Goal: Obtain resource: Download file/media

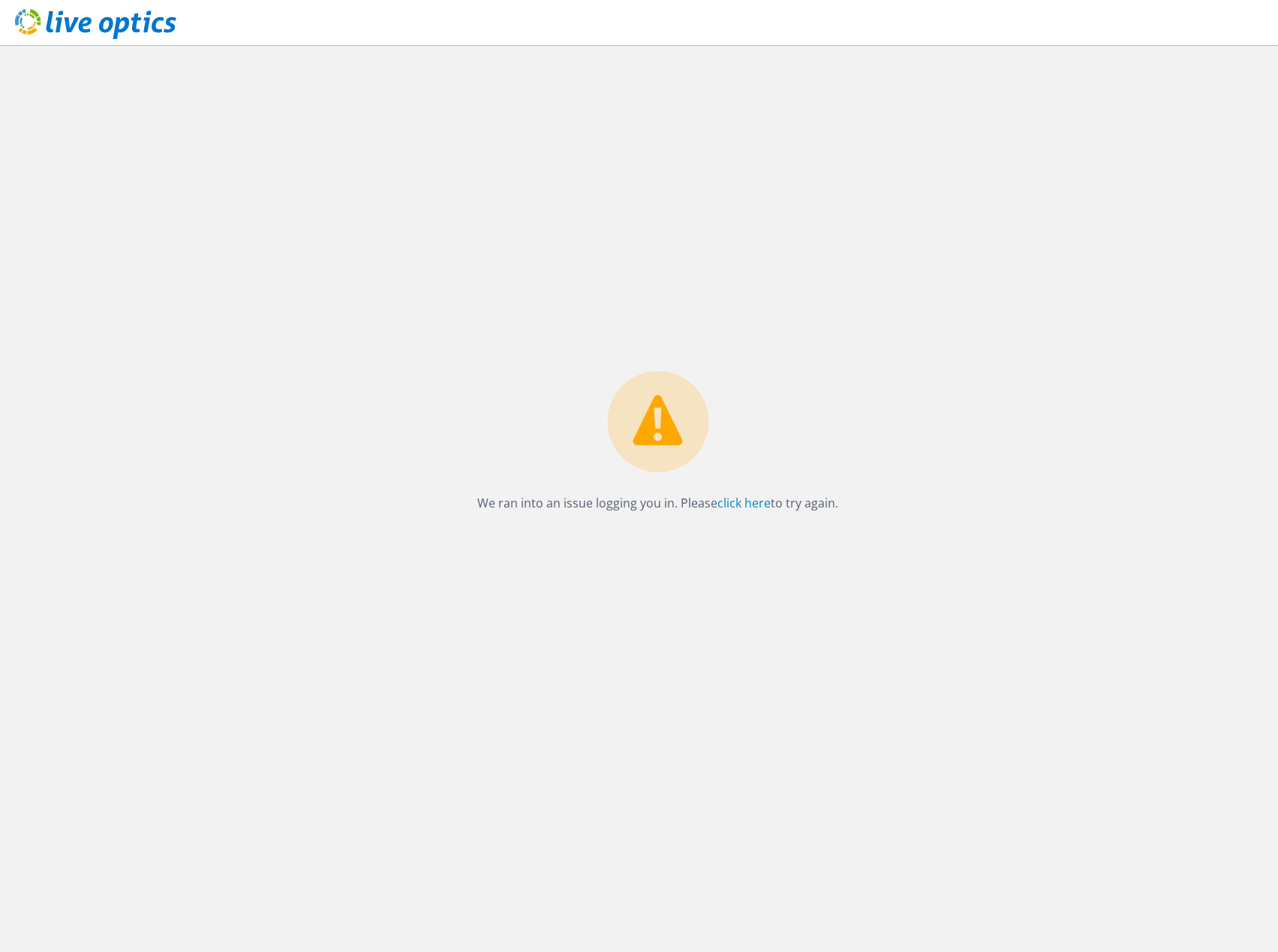
click at [123, 18] on use at bounding box center [96, 23] width 161 height 30
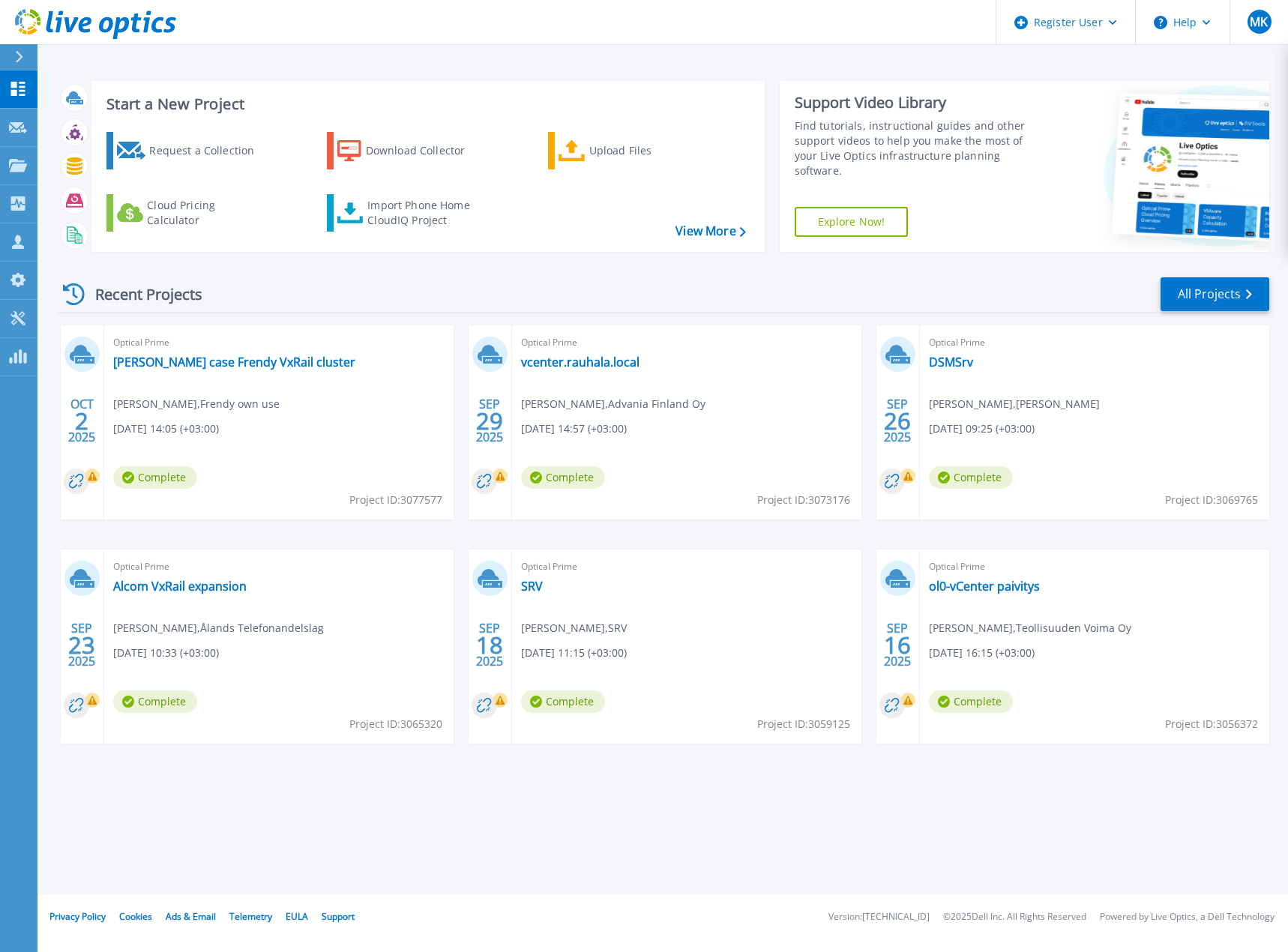
click at [279, 251] on div "Start a New Project Request a Collection Download Collector Upload Files Cloud …" at bounding box center [427, 167] width 673 height 171
click at [1228, 291] on link "All Projects" at bounding box center [1215, 294] width 109 height 33
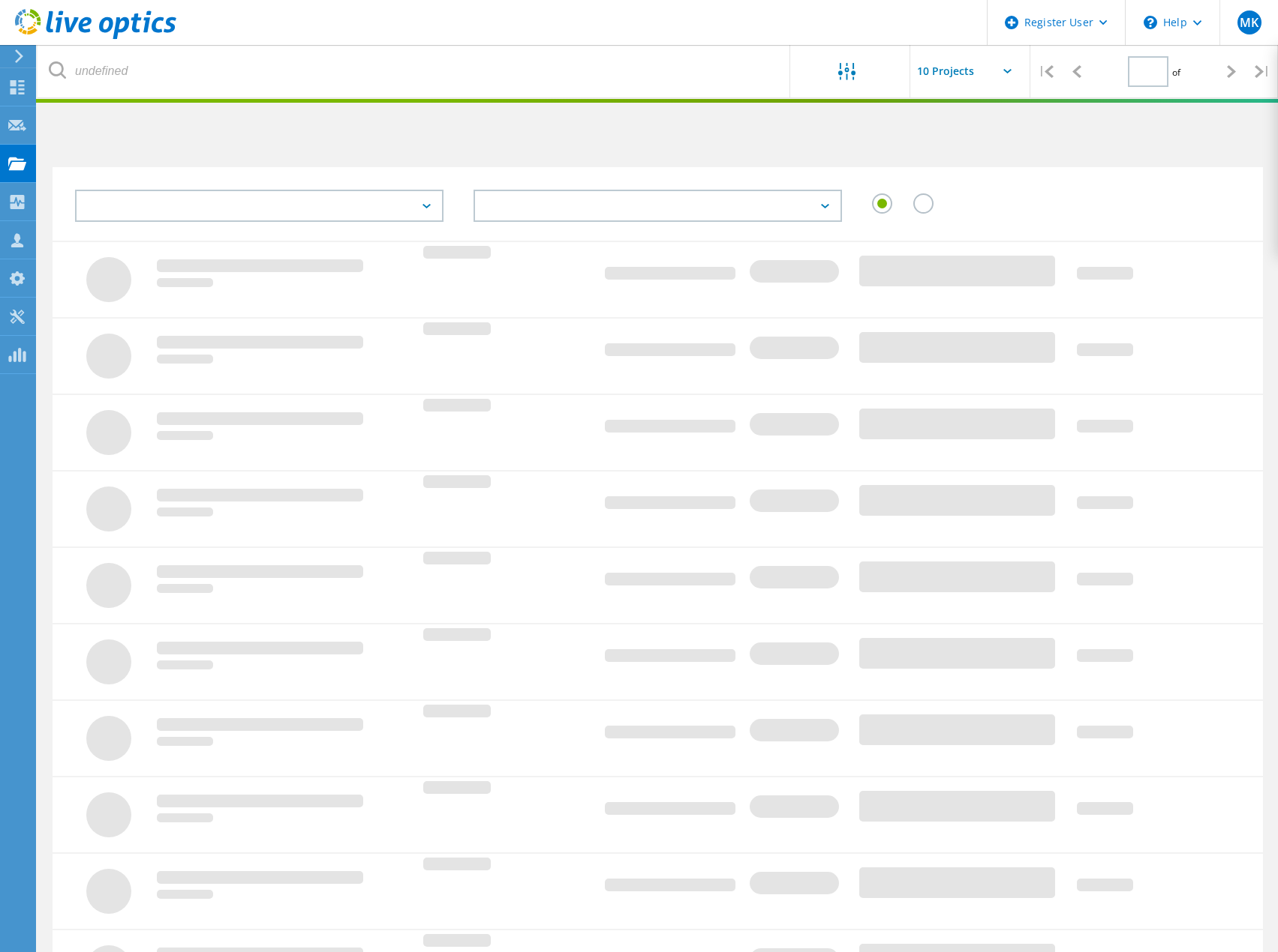
type input "1"
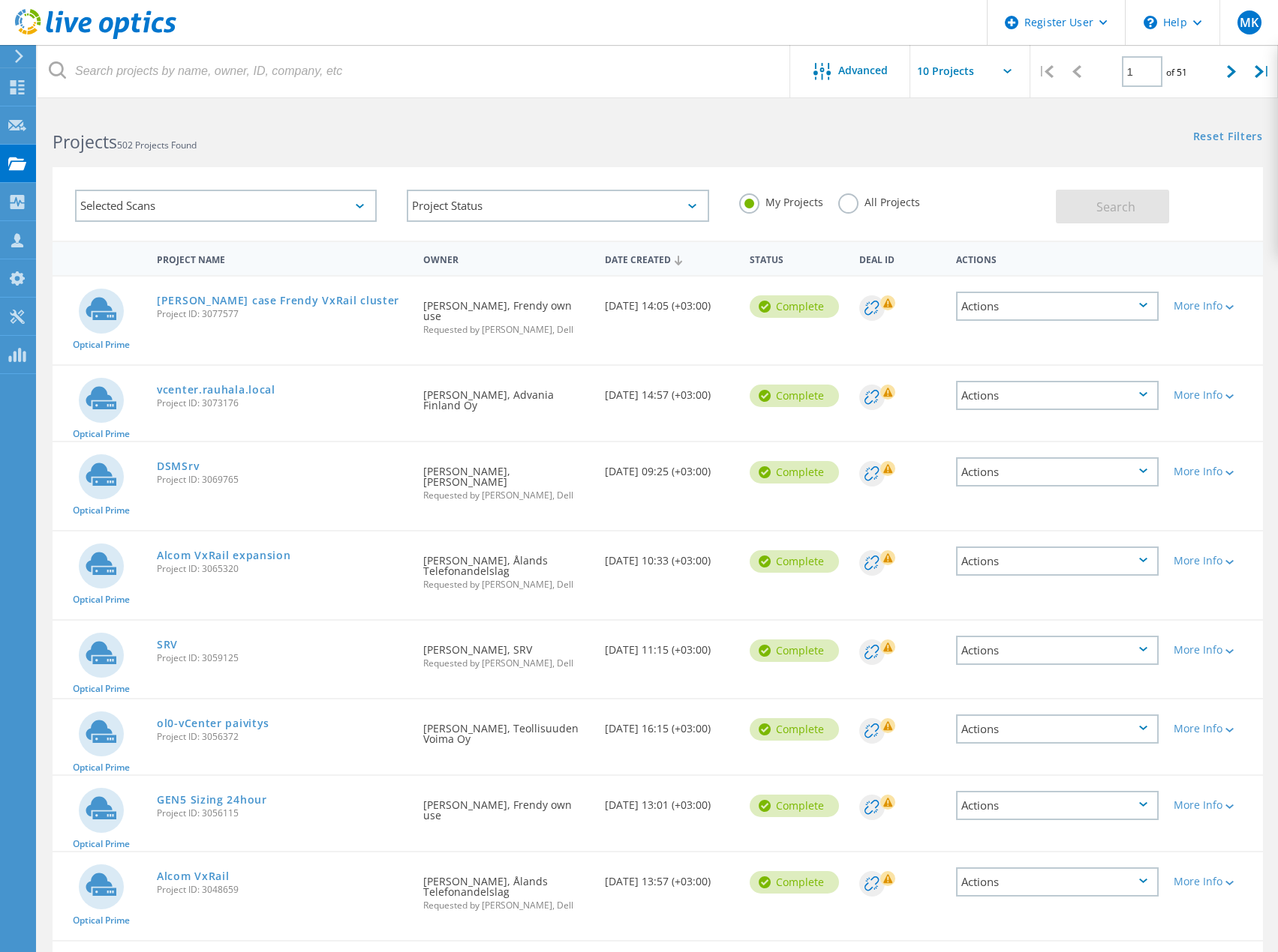
click at [1007, 66] on input "text" at bounding box center [985, 71] width 150 height 52
click at [965, 182] on div "Show 40 Projects" at bounding box center [985, 184] width 149 height 24
type input "Show 40 Projects"
click at [100, 18] on icon at bounding box center [96, 24] width 161 height 31
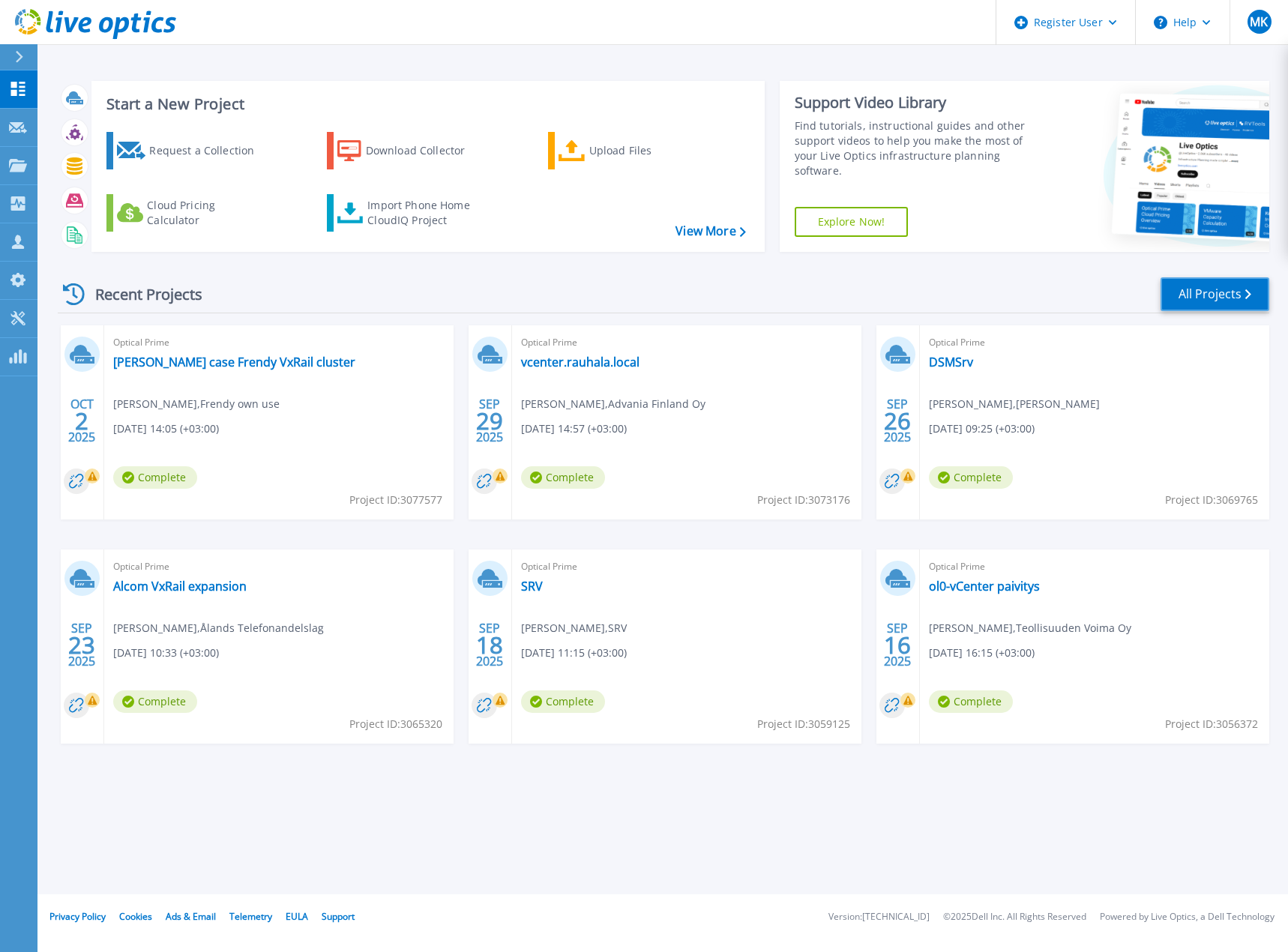
click at [1215, 294] on link "All Projects" at bounding box center [1215, 294] width 109 height 33
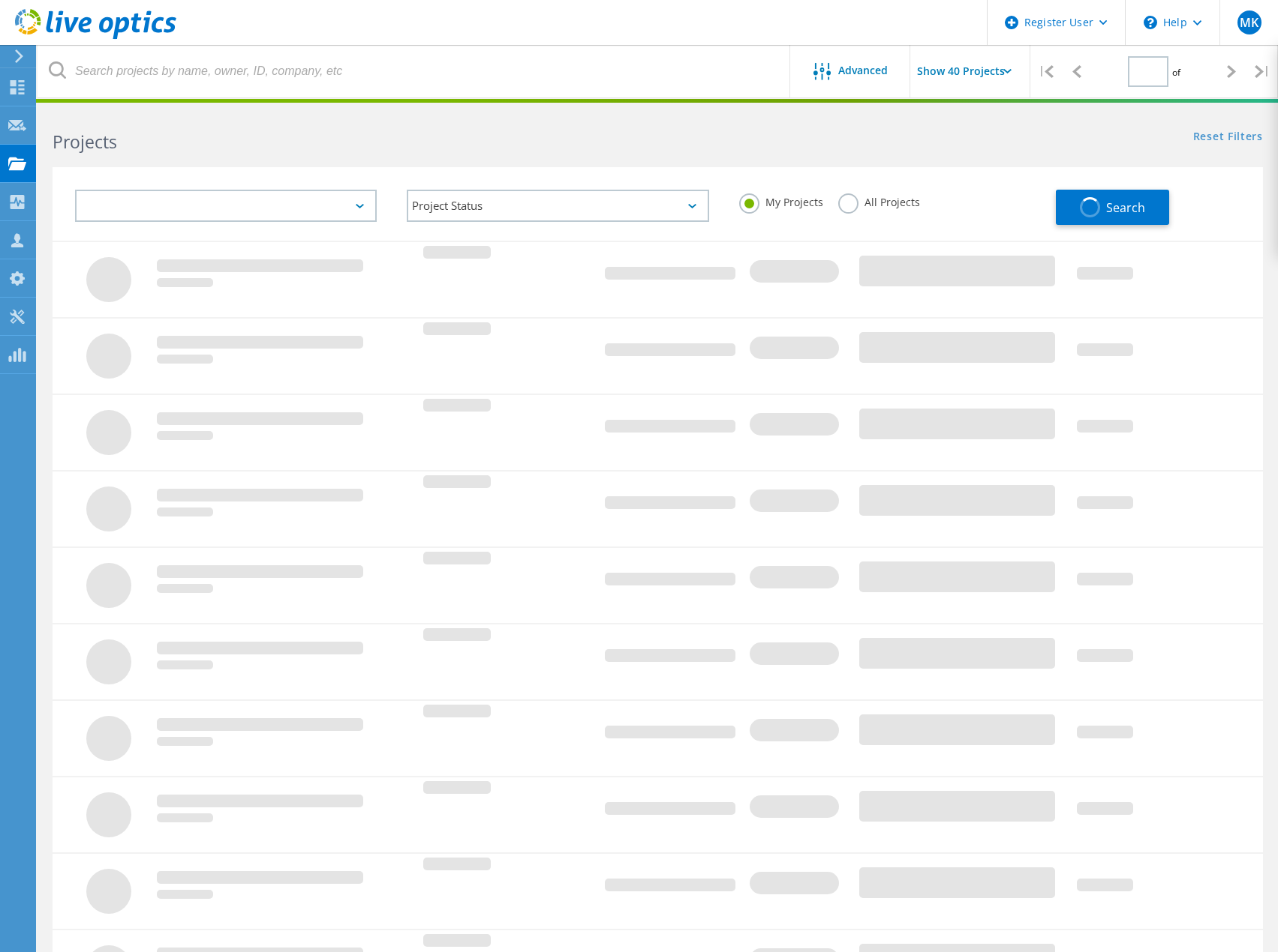
type input "1"
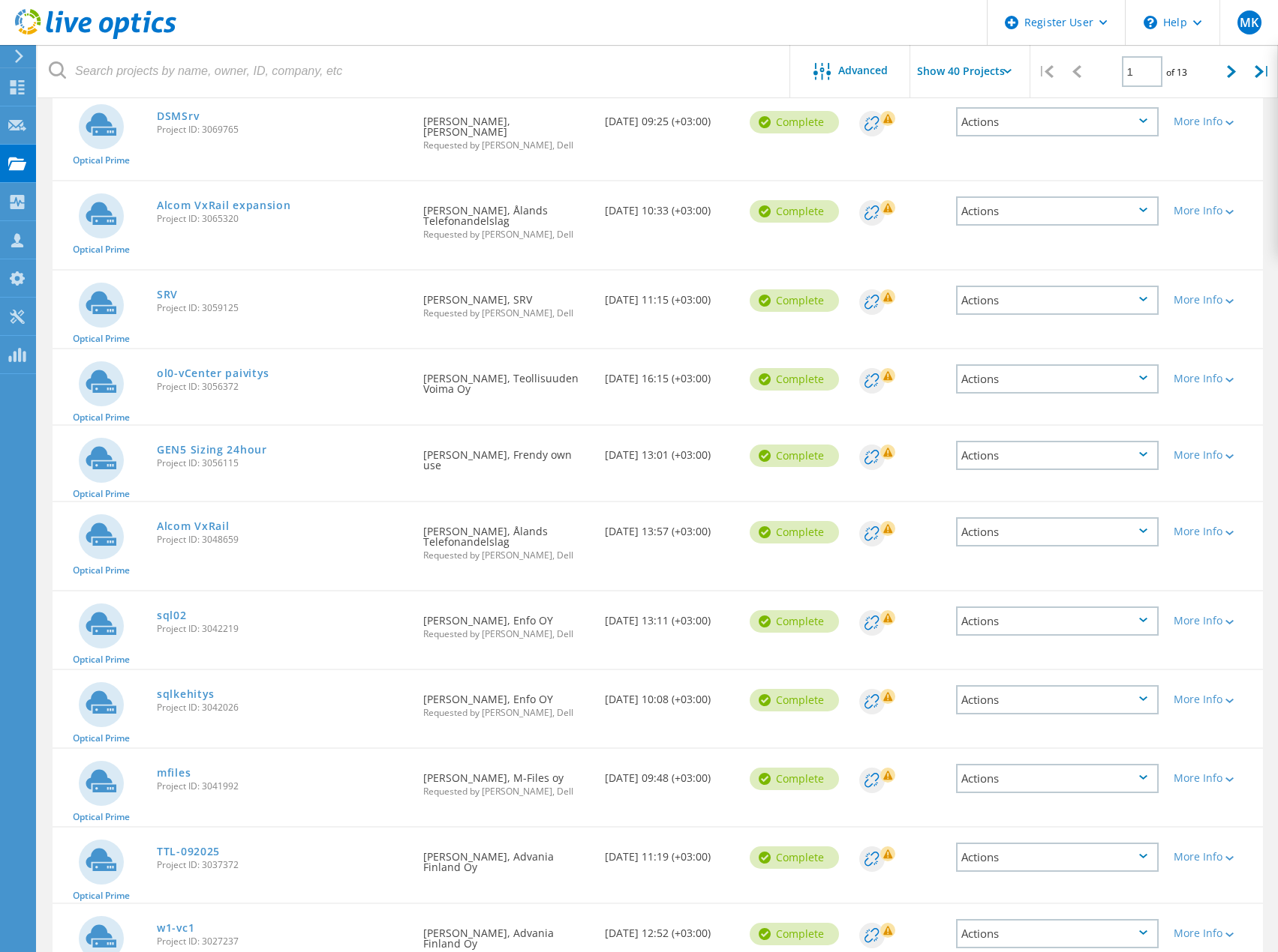
scroll to position [375, 0]
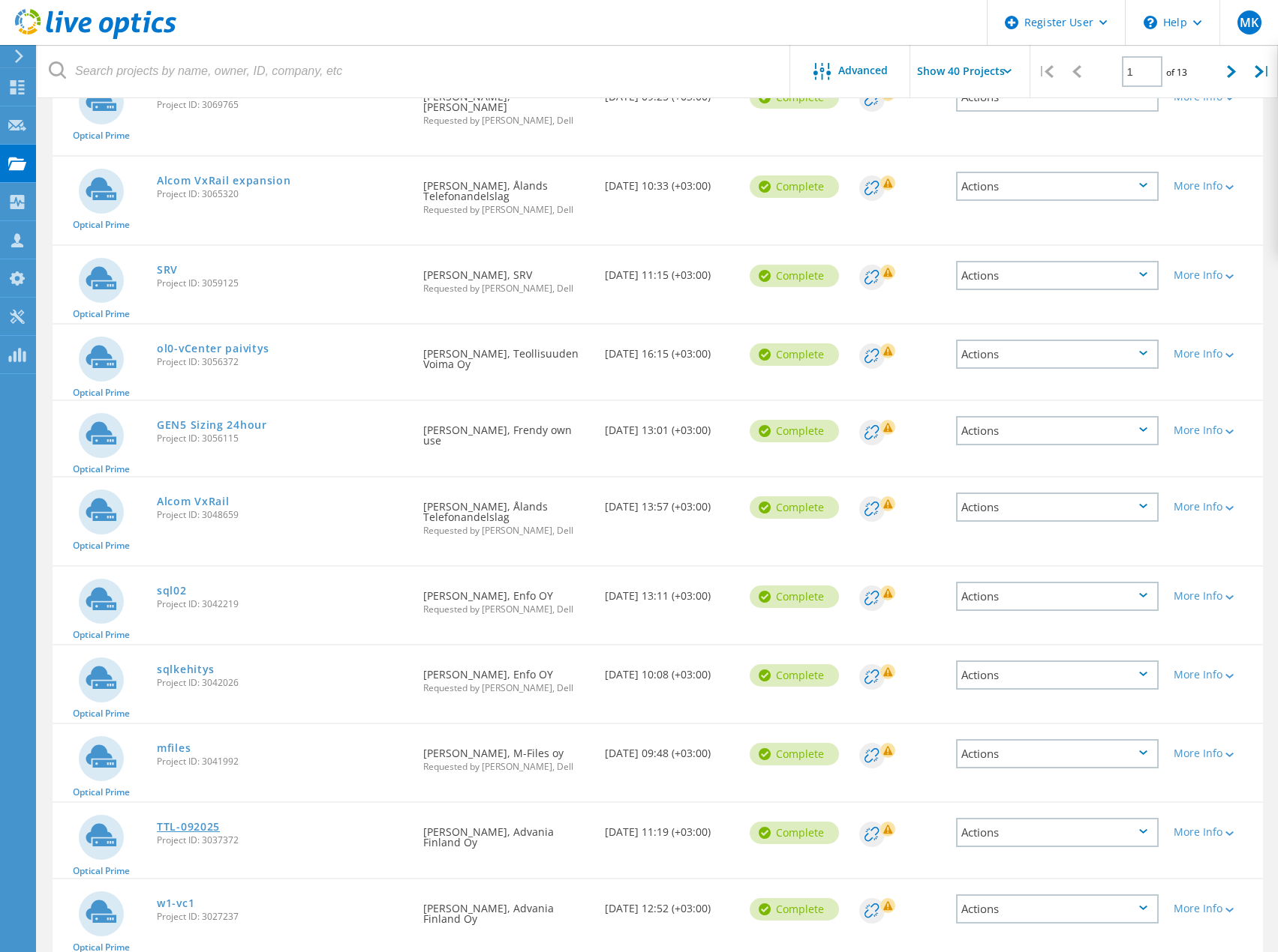
click at [189, 822] on link "TTL-092025" at bounding box center [188, 828] width 63 height 11
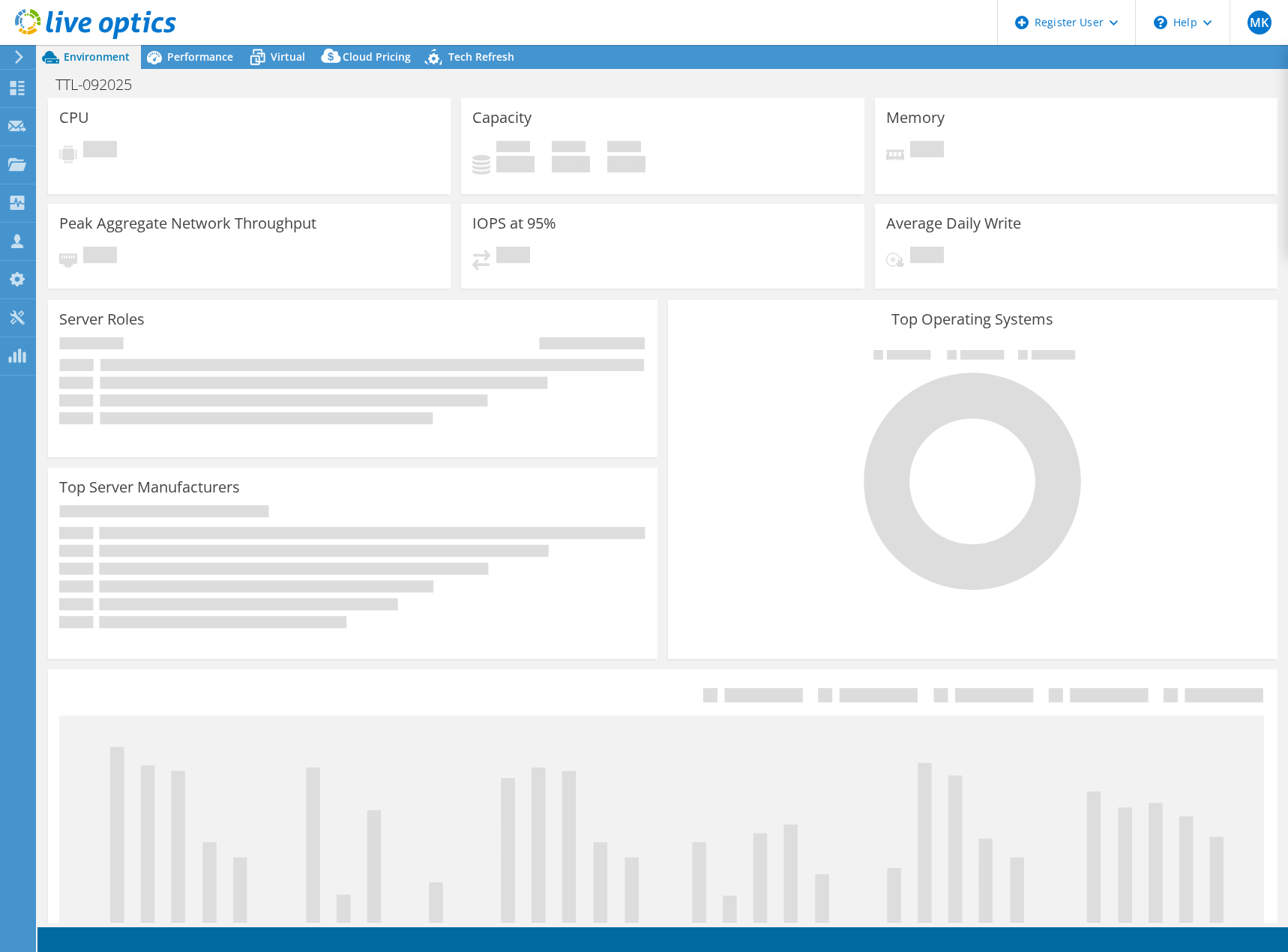
select select "USD"
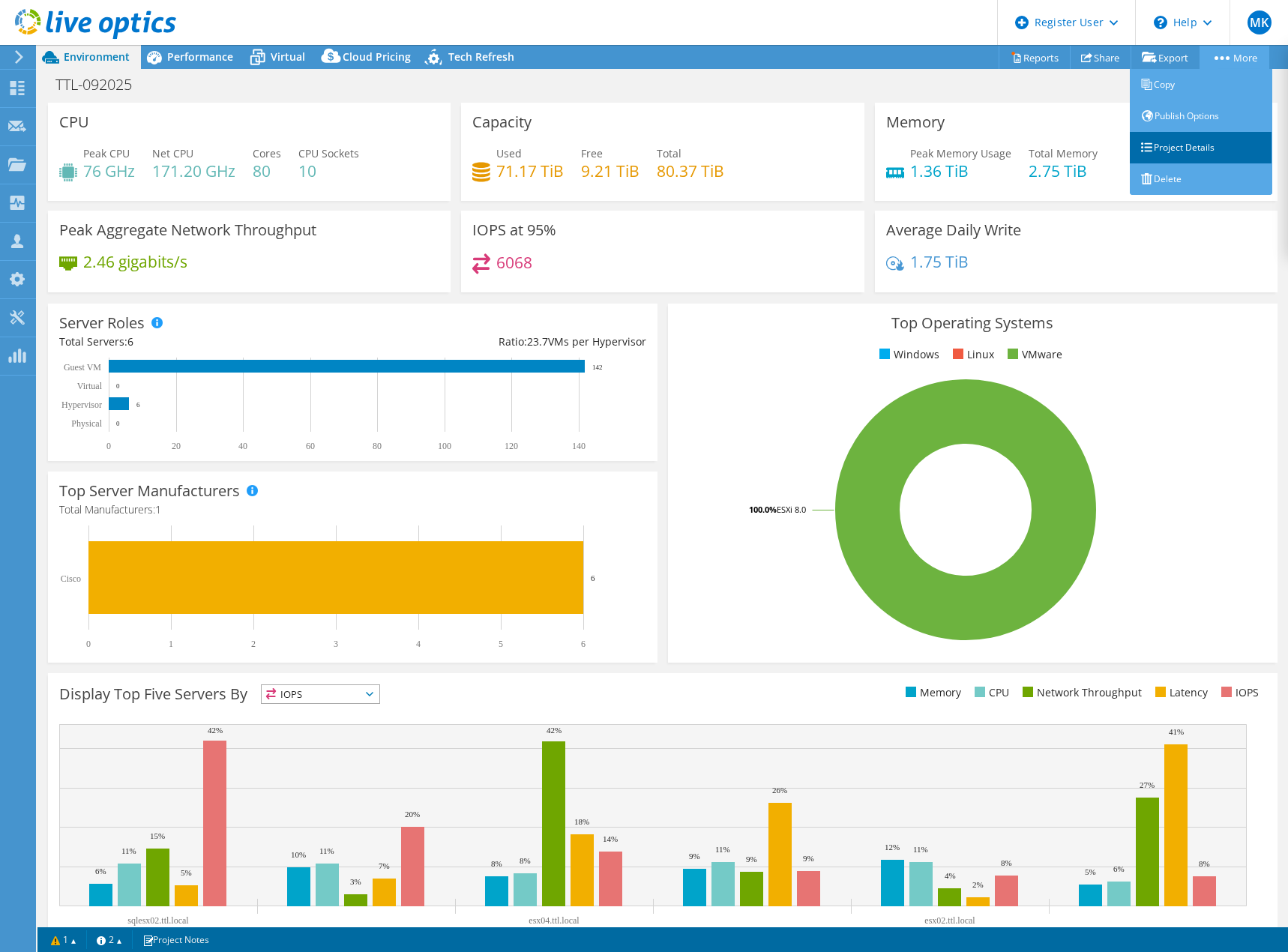
click at [1190, 149] on link "Project Details" at bounding box center [1201, 147] width 142 height 32
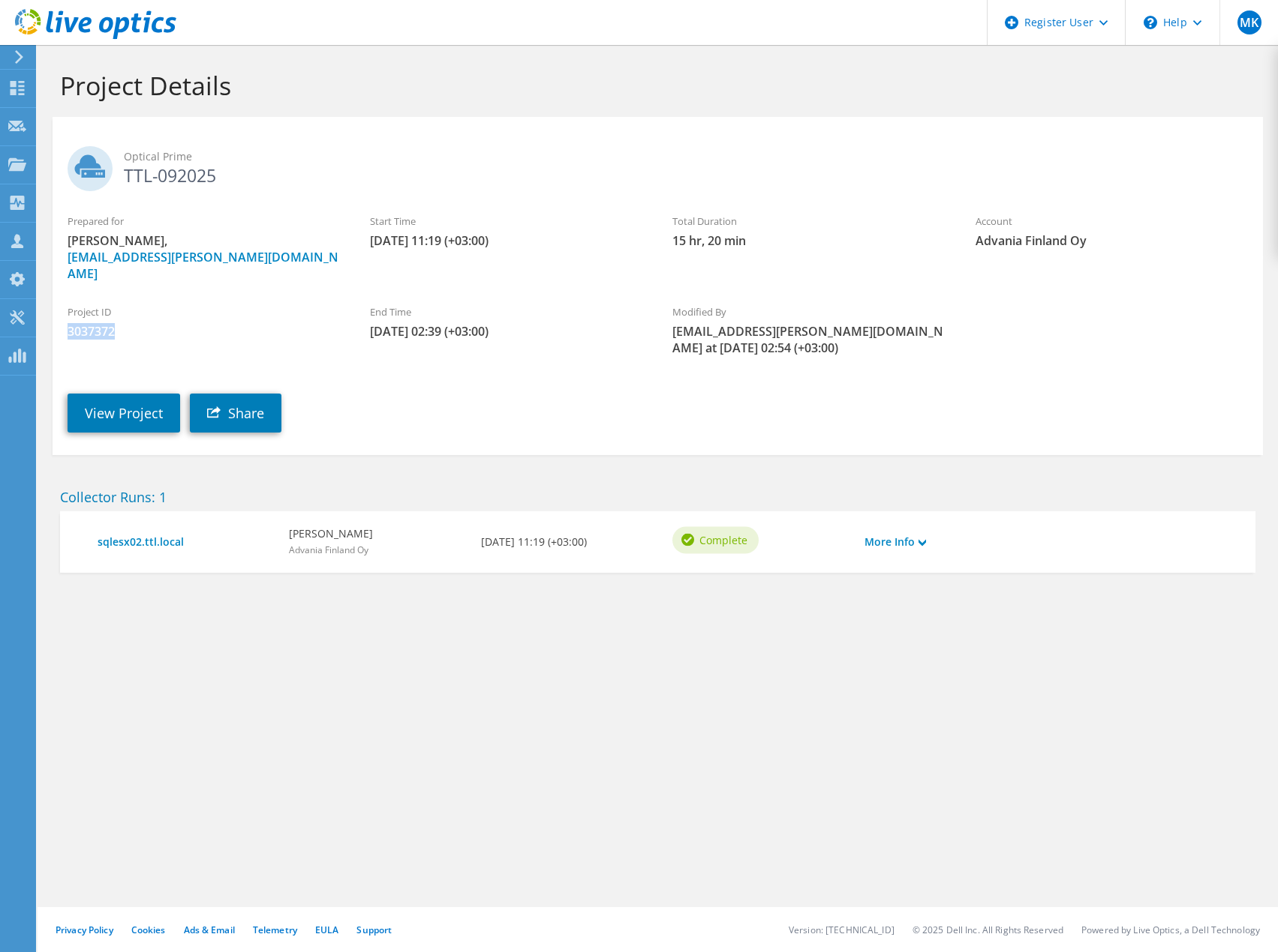
drag, startPoint x: 69, startPoint y: 312, endPoint x: 117, endPoint y: 316, distance: 48.2
click at [117, 324] on span "3037372" at bounding box center [204, 332] width 272 height 16
copy span "3037372"
click at [896, 534] on link "More Info" at bounding box center [895, 542] width 61 height 16
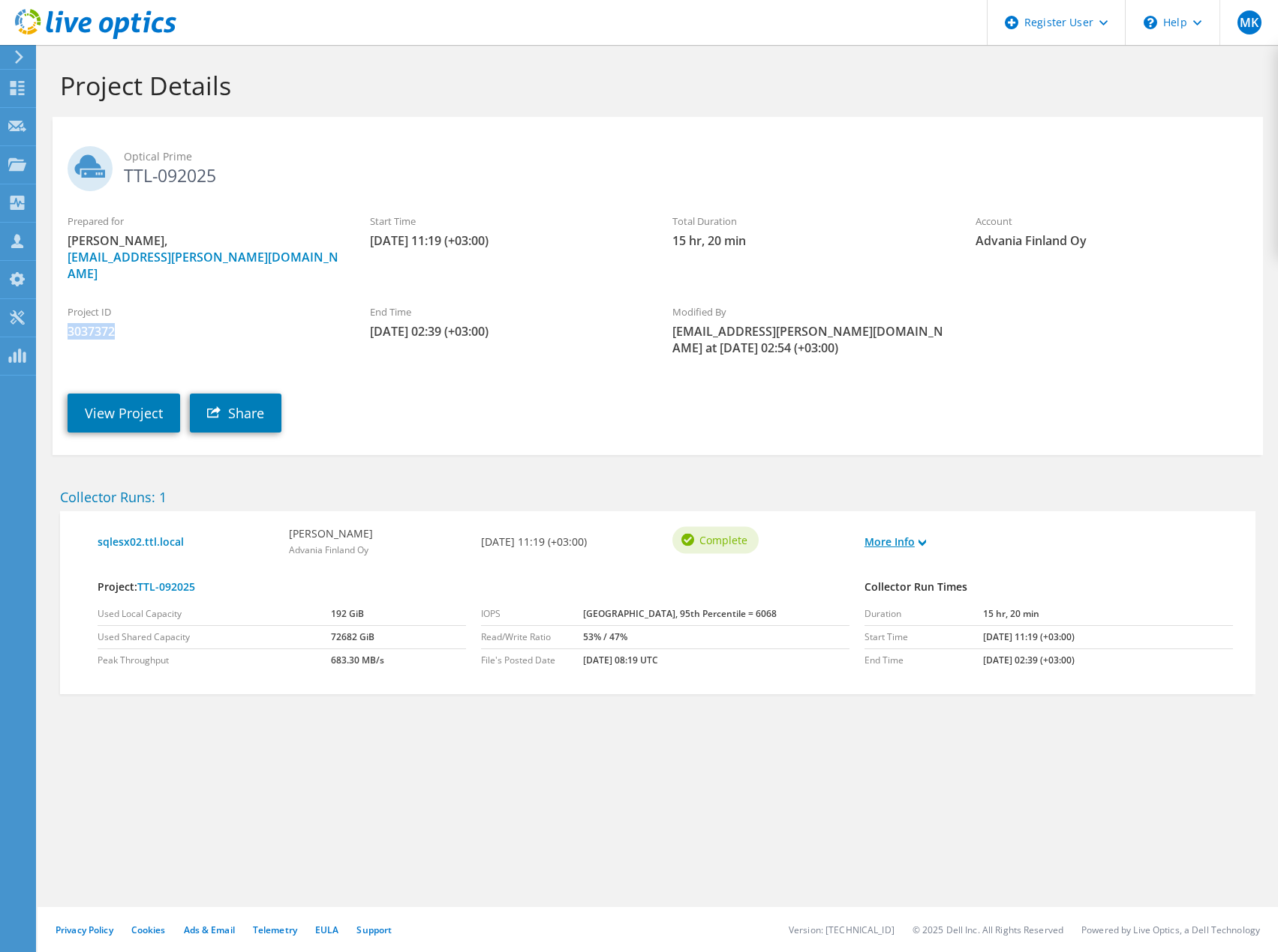
click at [897, 534] on link "More Info" at bounding box center [895, 542] width 61 height 16
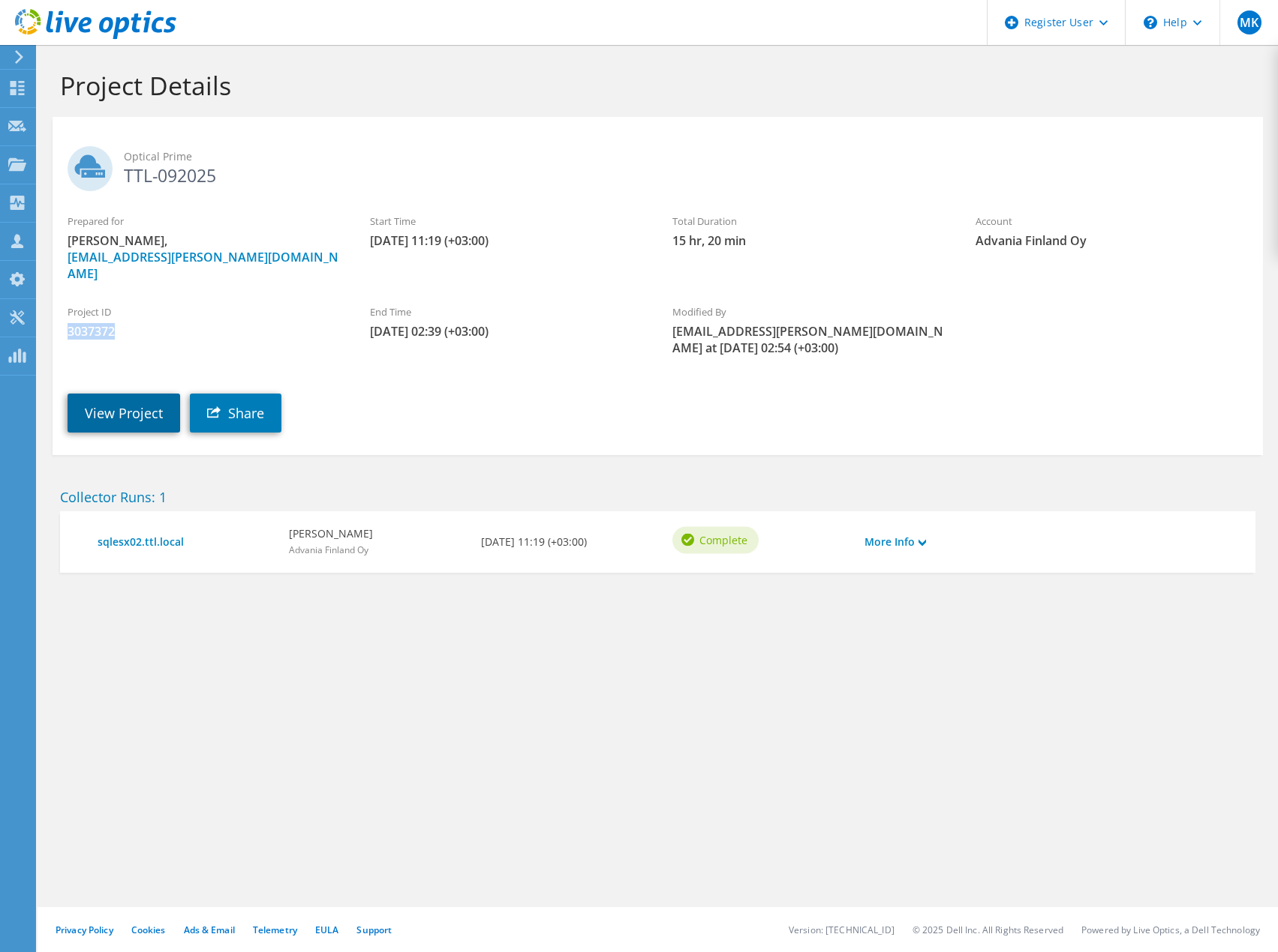
click at [96, 398] on link "View Project" at bounding box center [124, 413] width 113 height 39
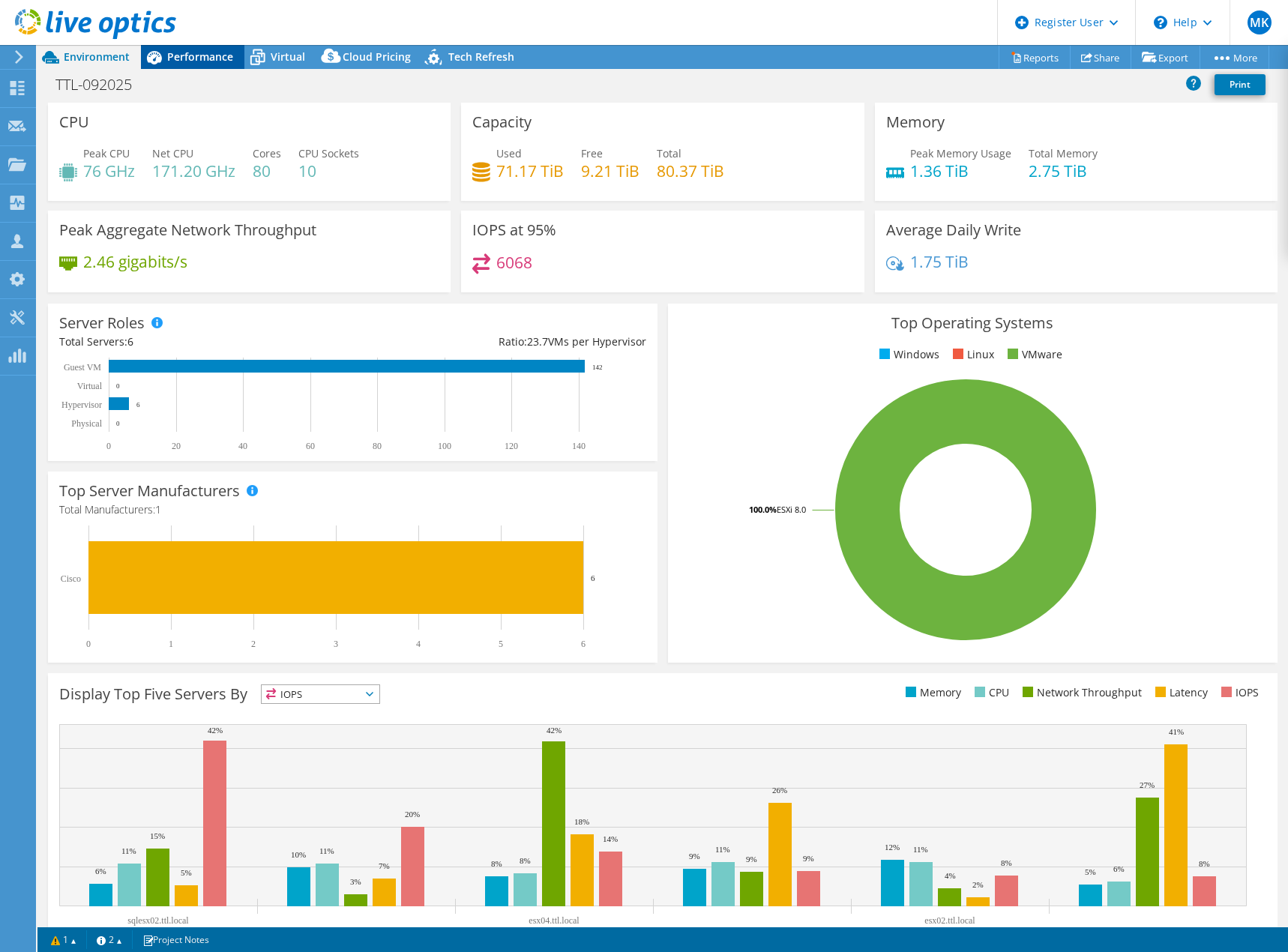
click at [205, 60] on span "Performance" at bounding box center [200, 57] width 66 height 14
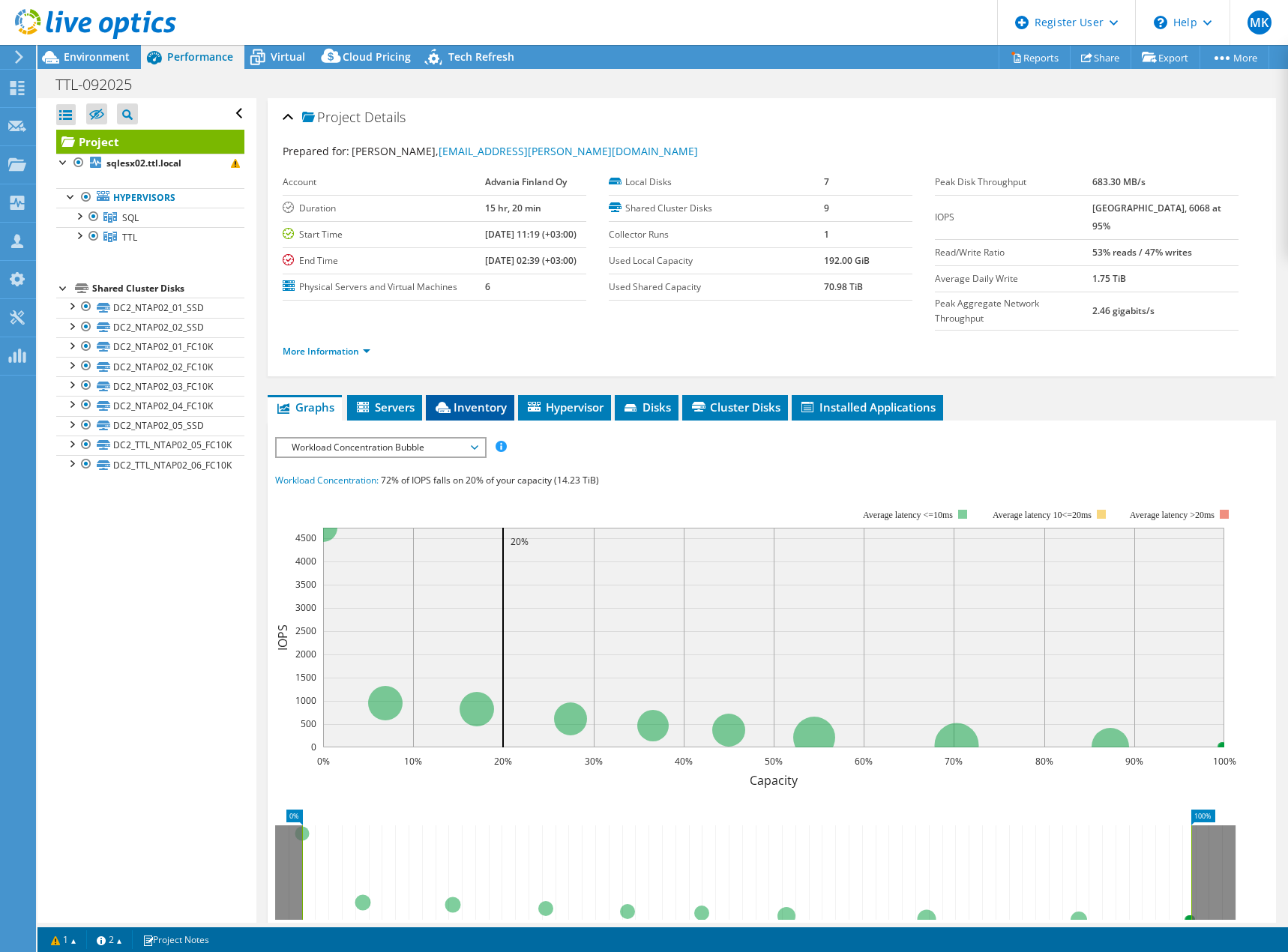
click at [469, 399] on span "Inventory" at bounding box center [470, 407] width 74 height 15
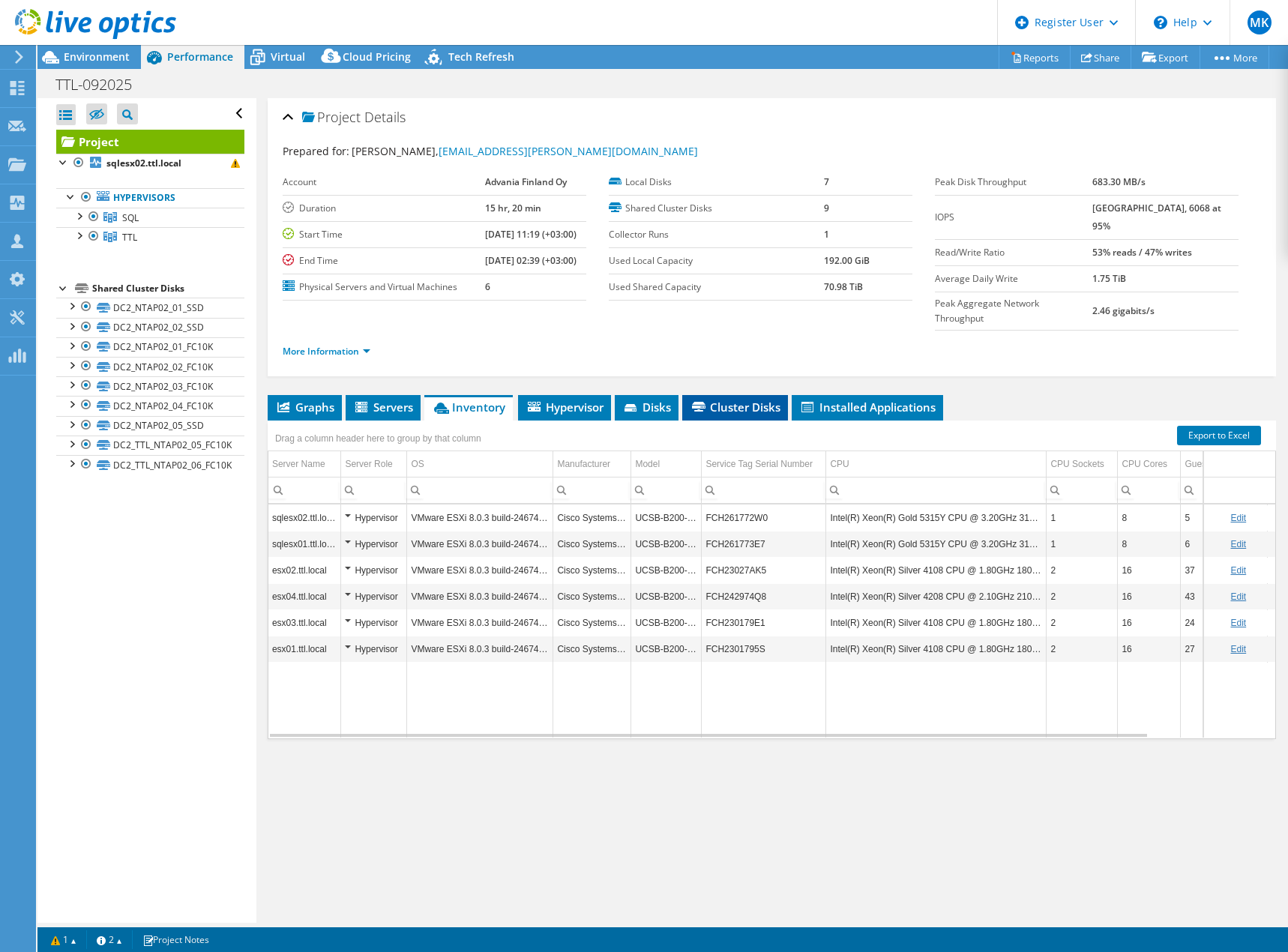
click at [734, 395] on li "Cluster Disks" at bounding box center [735, 407] width 105 height 25
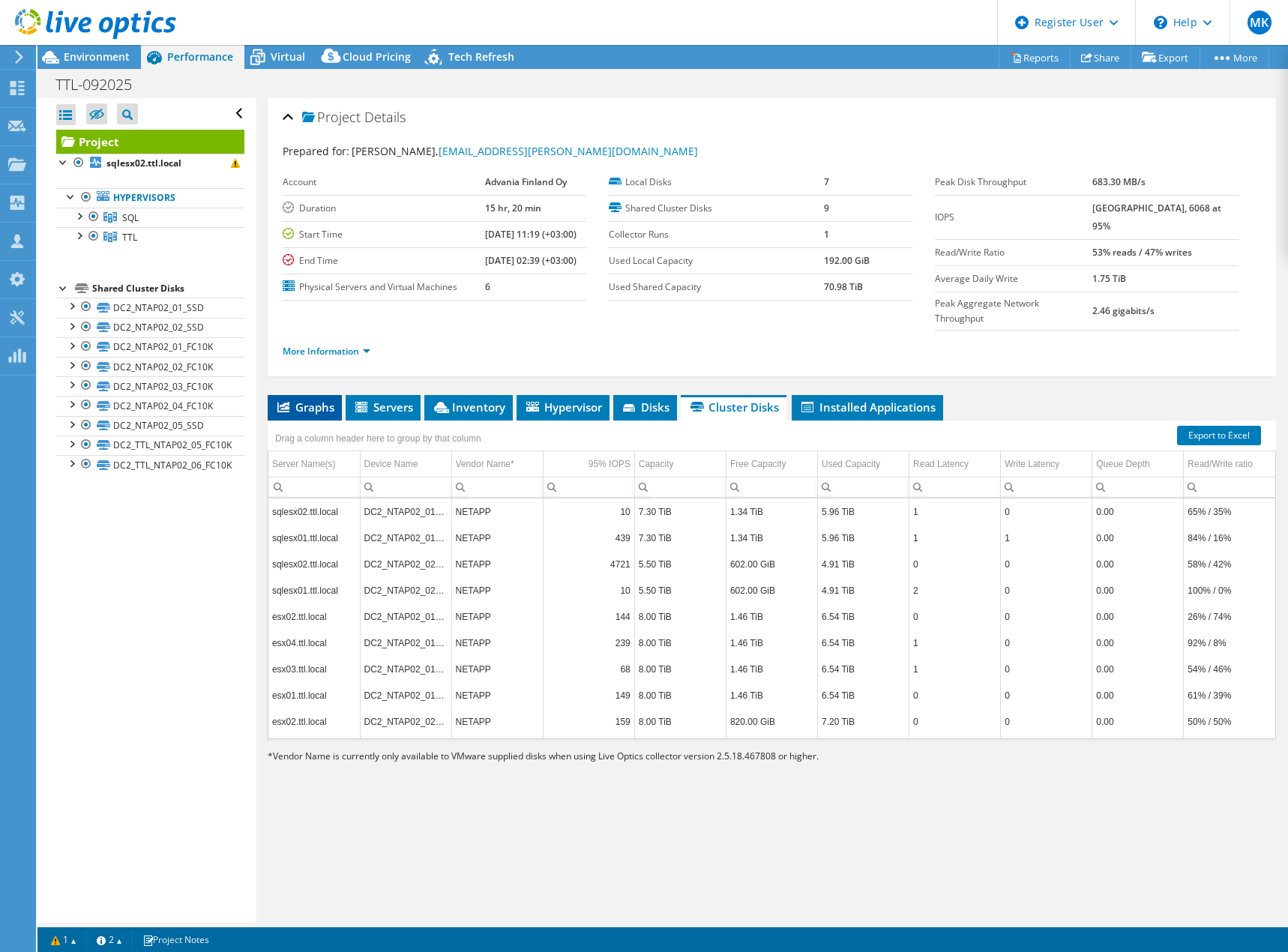
click at [298, 399] on span "Graphs" at bounding box center [305, 407] width 59 height 15
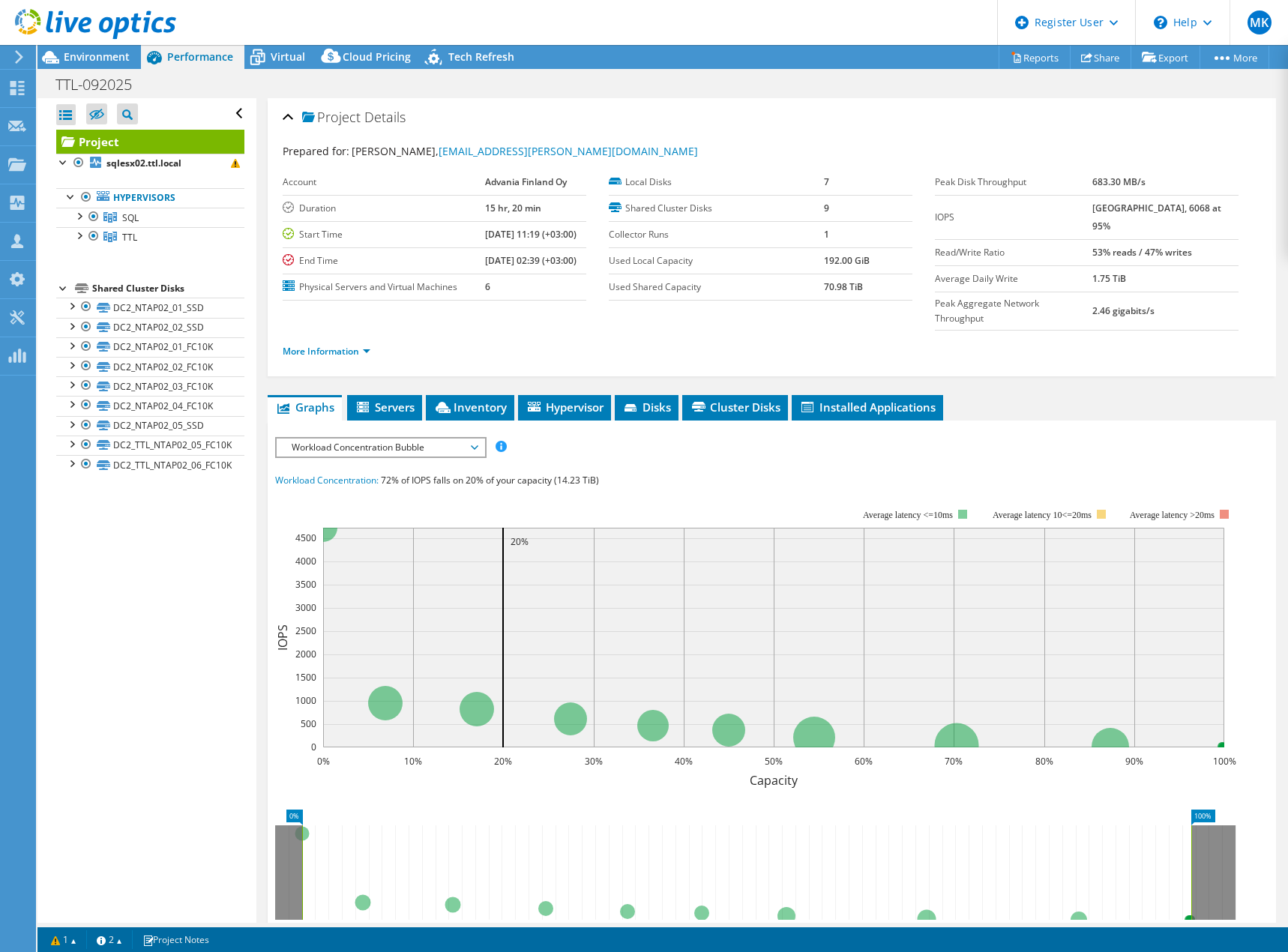
click at [472, 439] on span "Workload Concentration Bubble" at bounding box center [380, 448] width 193 height 18
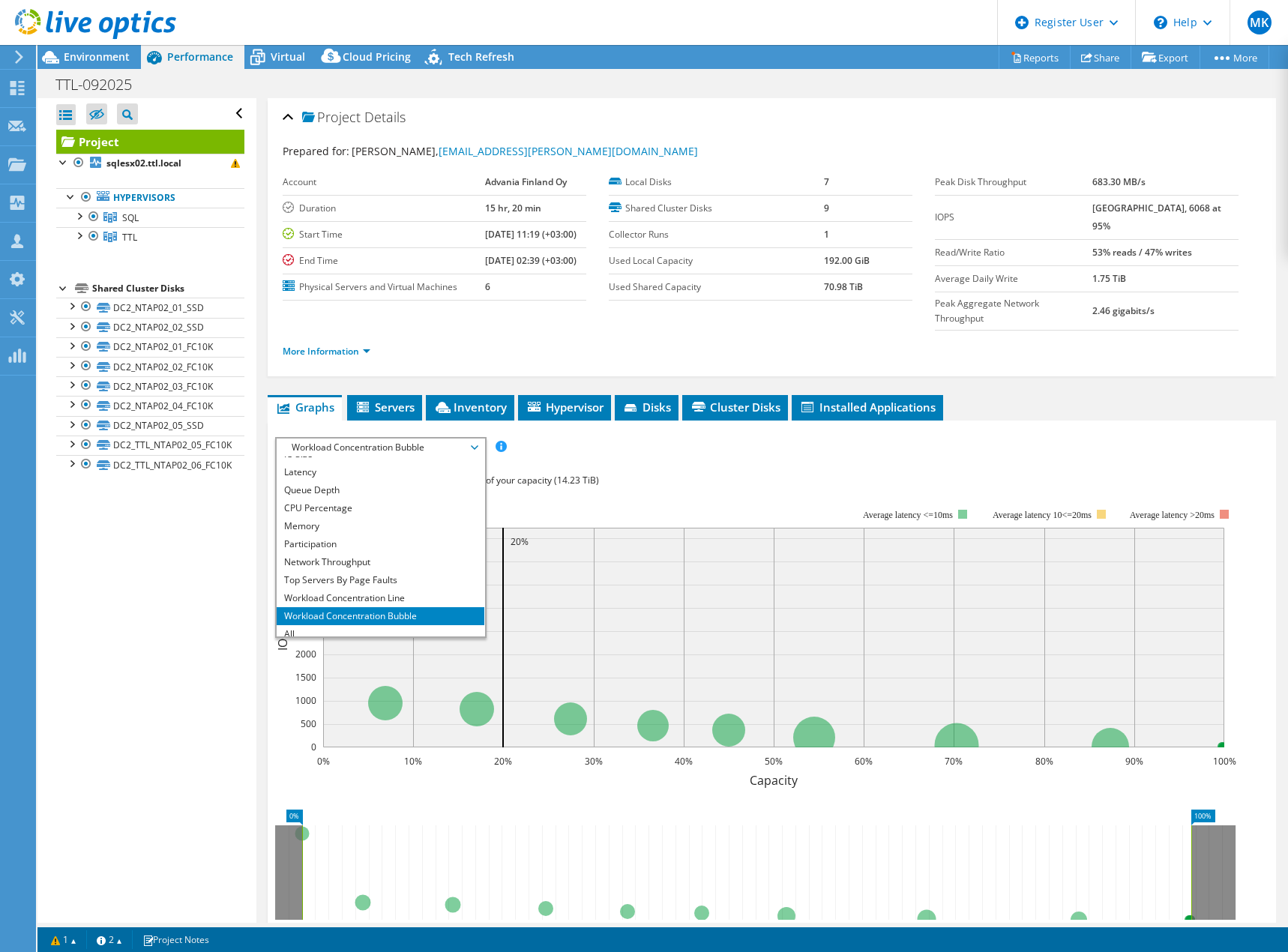
scroll to position [54, 0]
click at [399, 618] on li "All" at bounding box center [380, 627] width 207 height 18
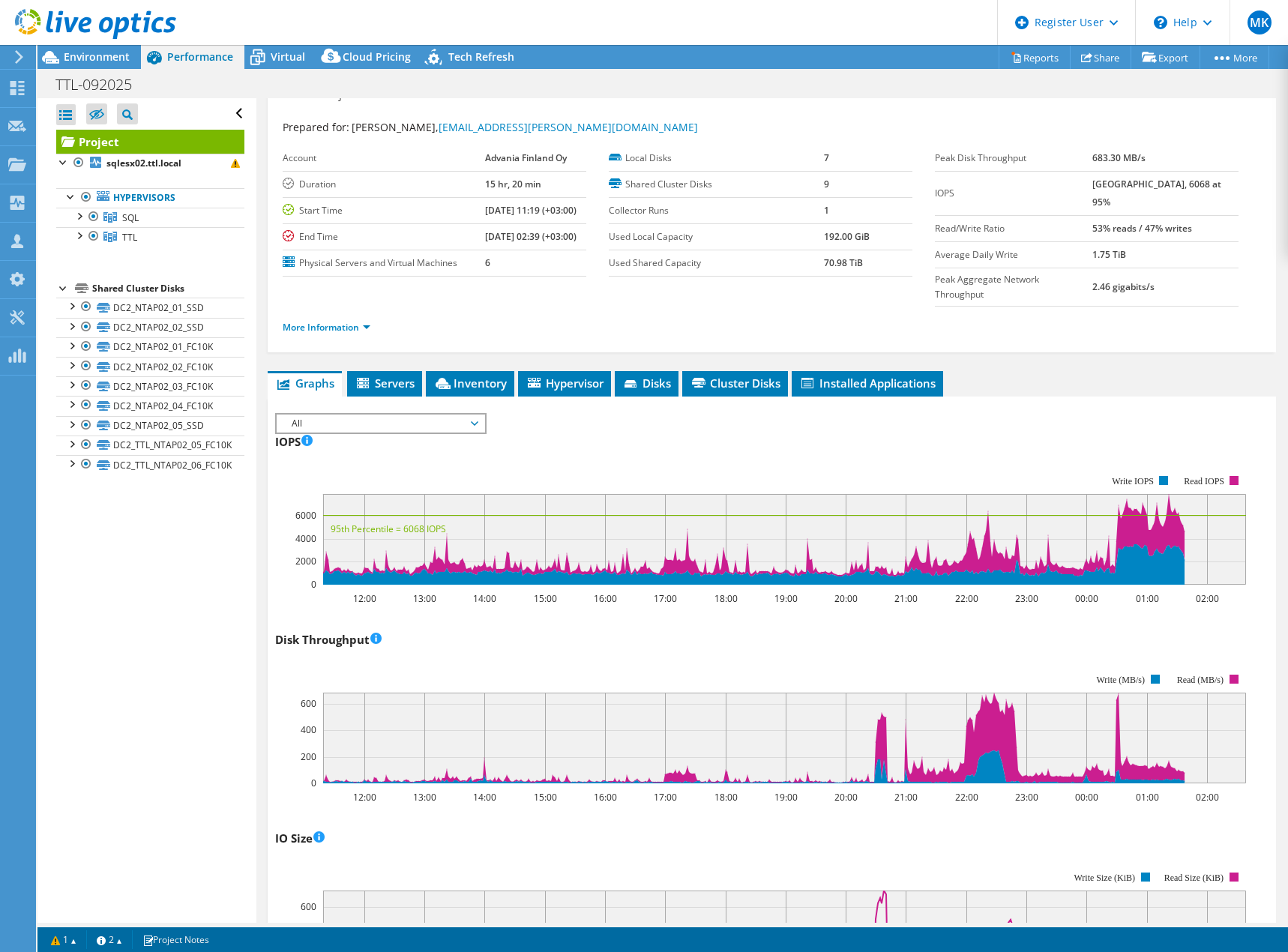
scroll to position [0, 0]
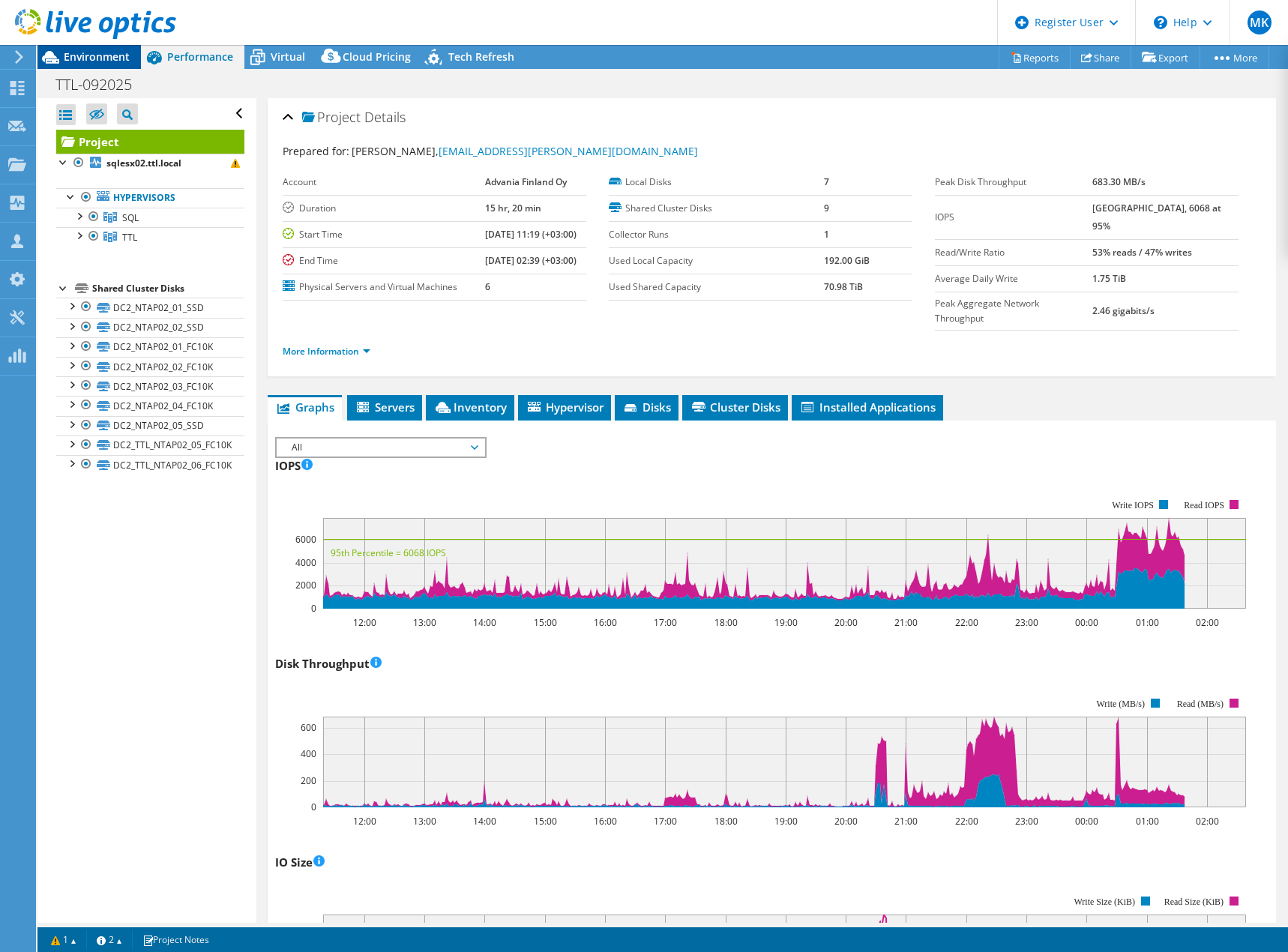
click at [96, 58] on span "Environment" at bounding box center [96, 57] width 66 height 14
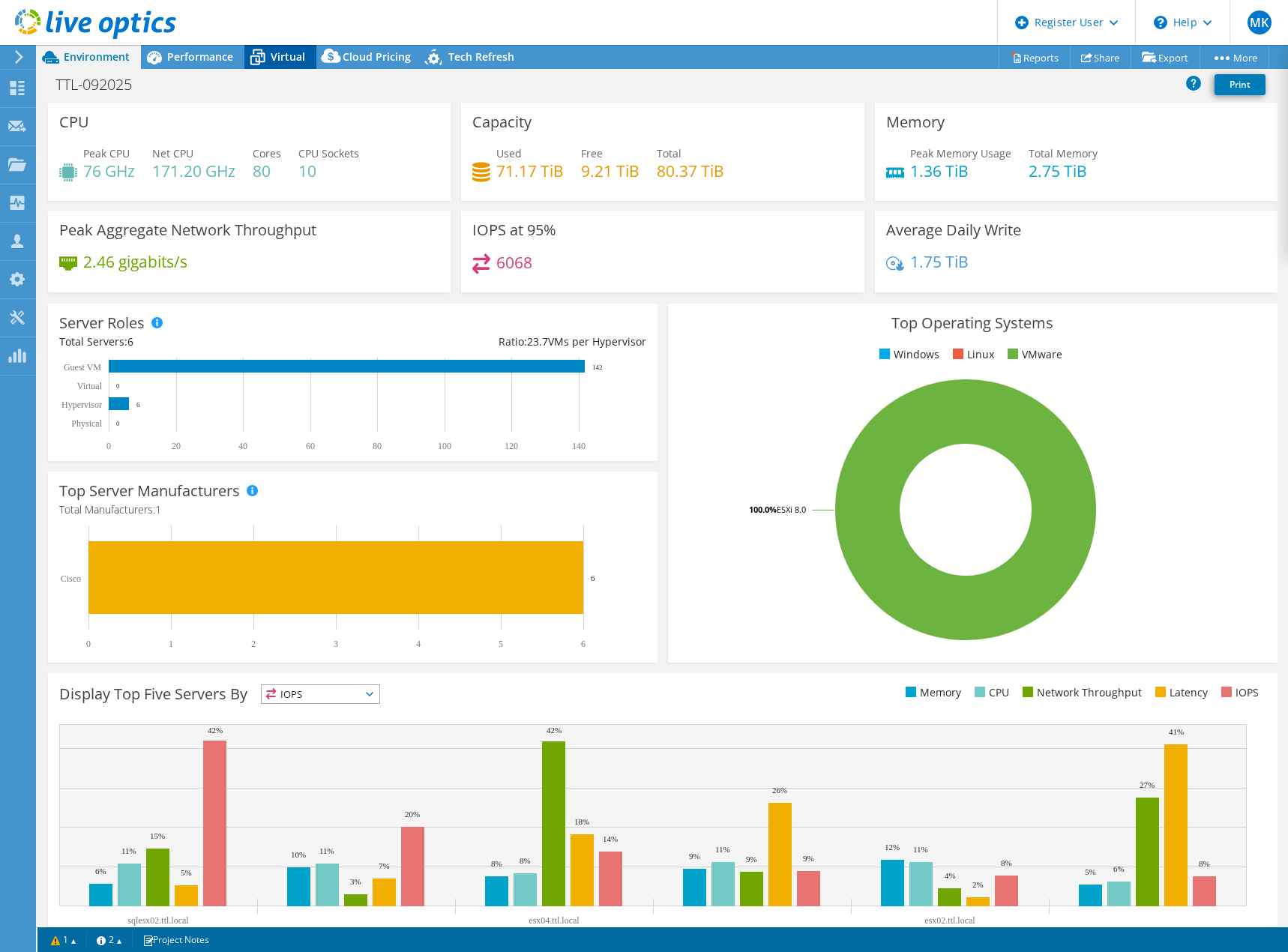
click at [278, 51] on span "Virtual" at bounding box center [288, 57] width 34 height 14
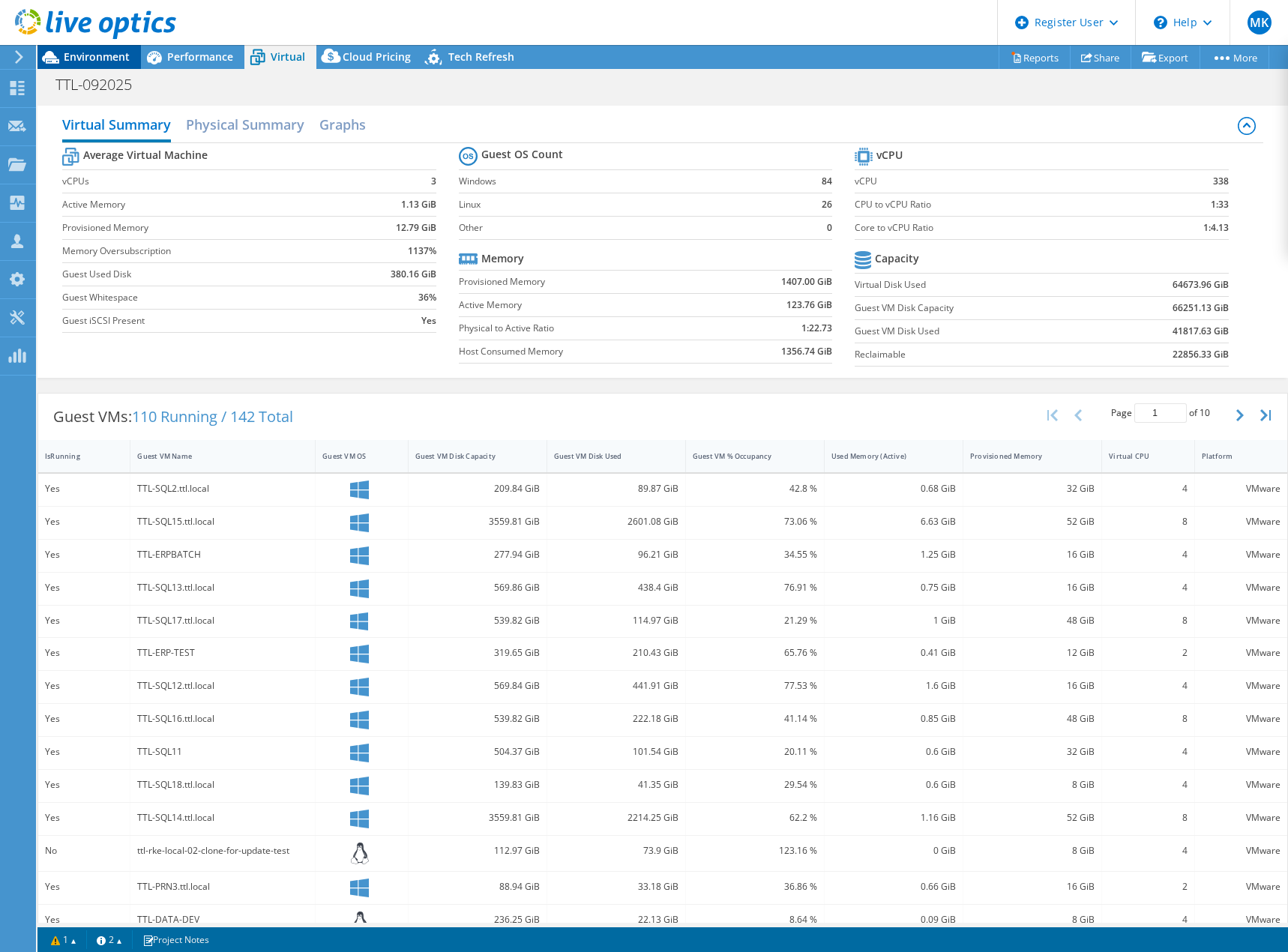
click at [89, 55] on span "Environment" at bounding box center [96, 57] width 66 height 14
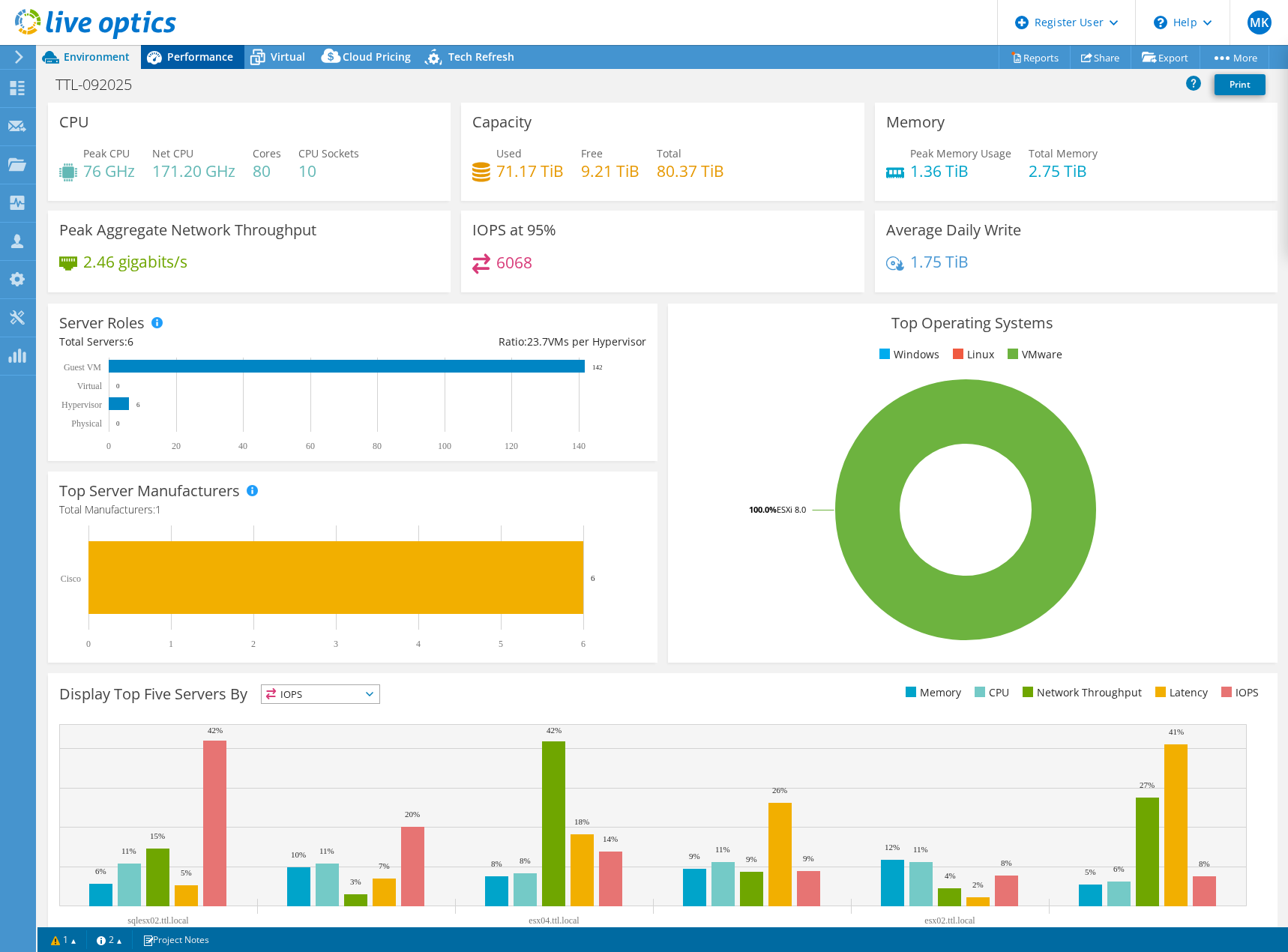
click at [197, 52] on span "Performance" at bounding box center [200, 57] width 66 height 14
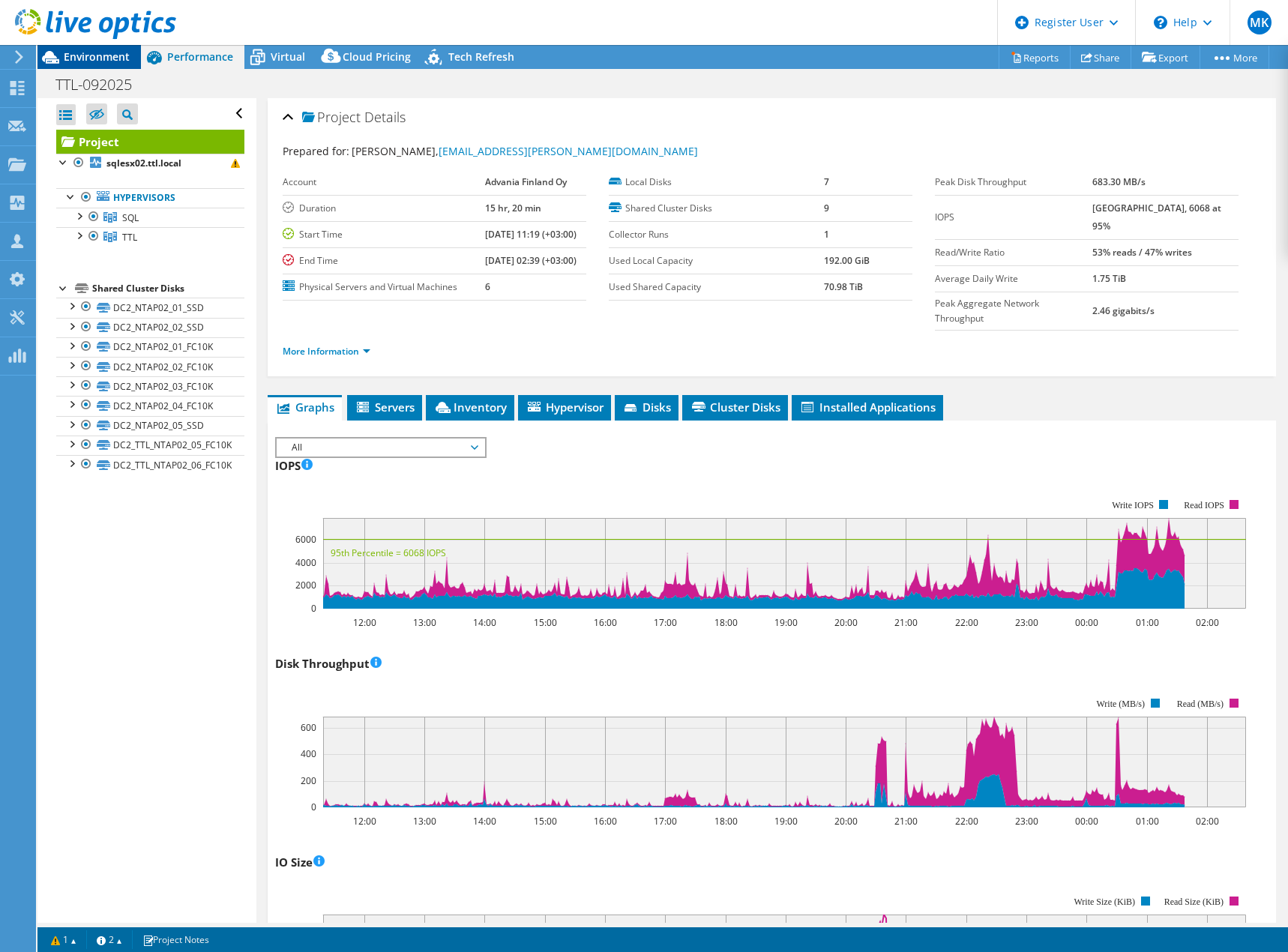
click at [96, 57] on span "Environment" at bounding box center [96, 57] width 66 height 14
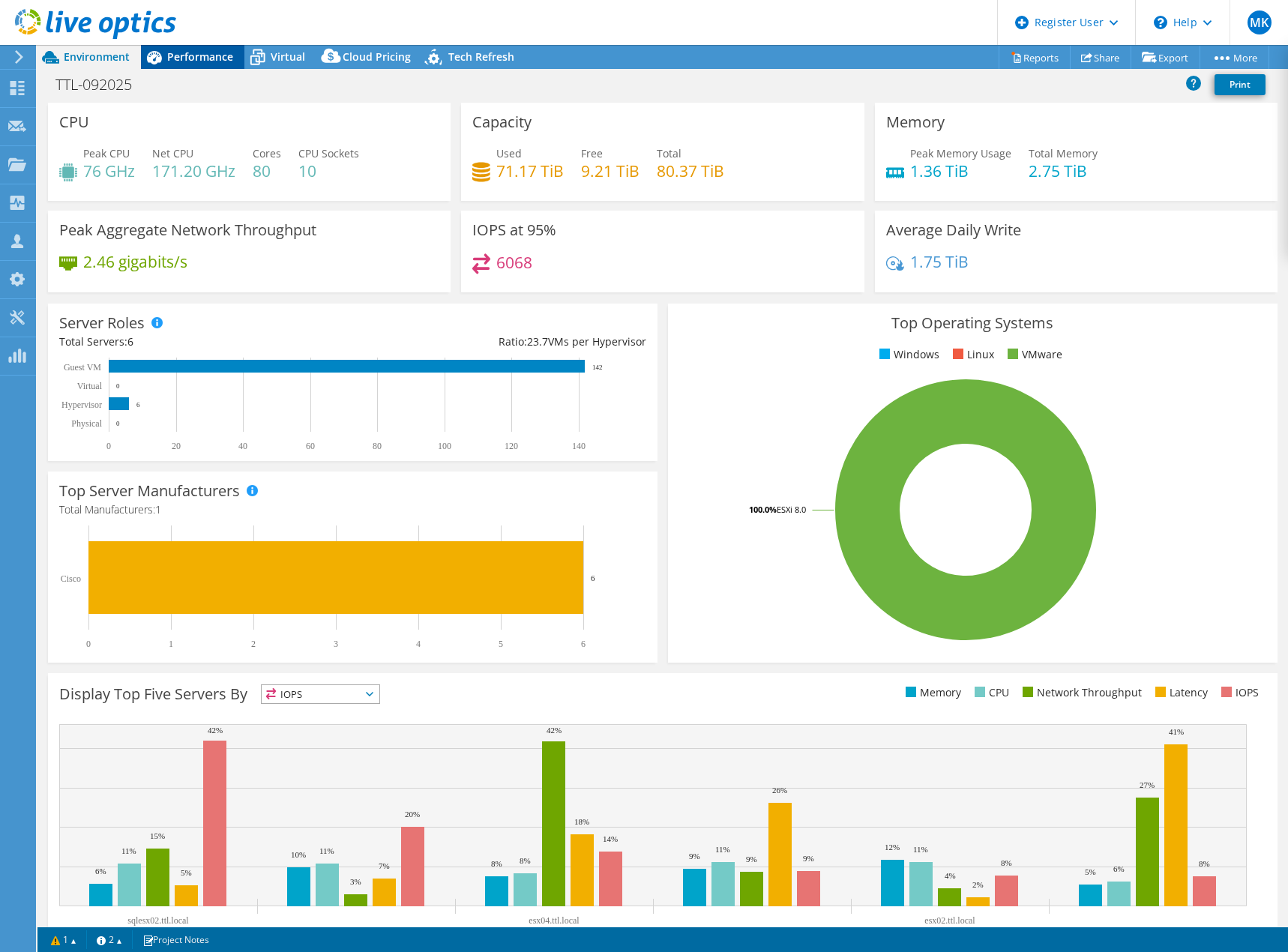
click at [203, 51] on span "Performance" at bounding box center [200, 57] width 66 height 14
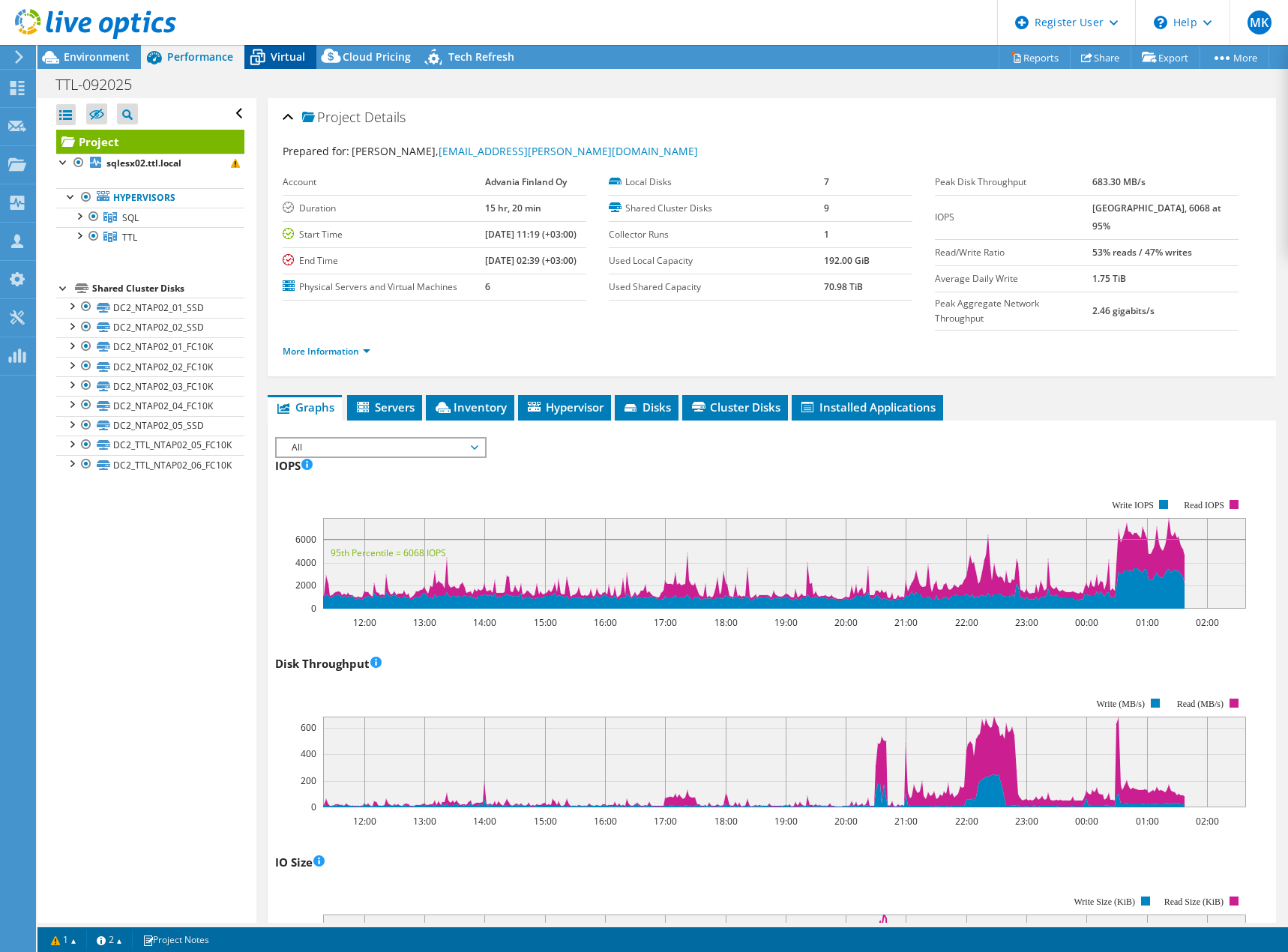
click at [274, 55] on span "Virtual" at bounding box center [288, 57] width 34 height 14
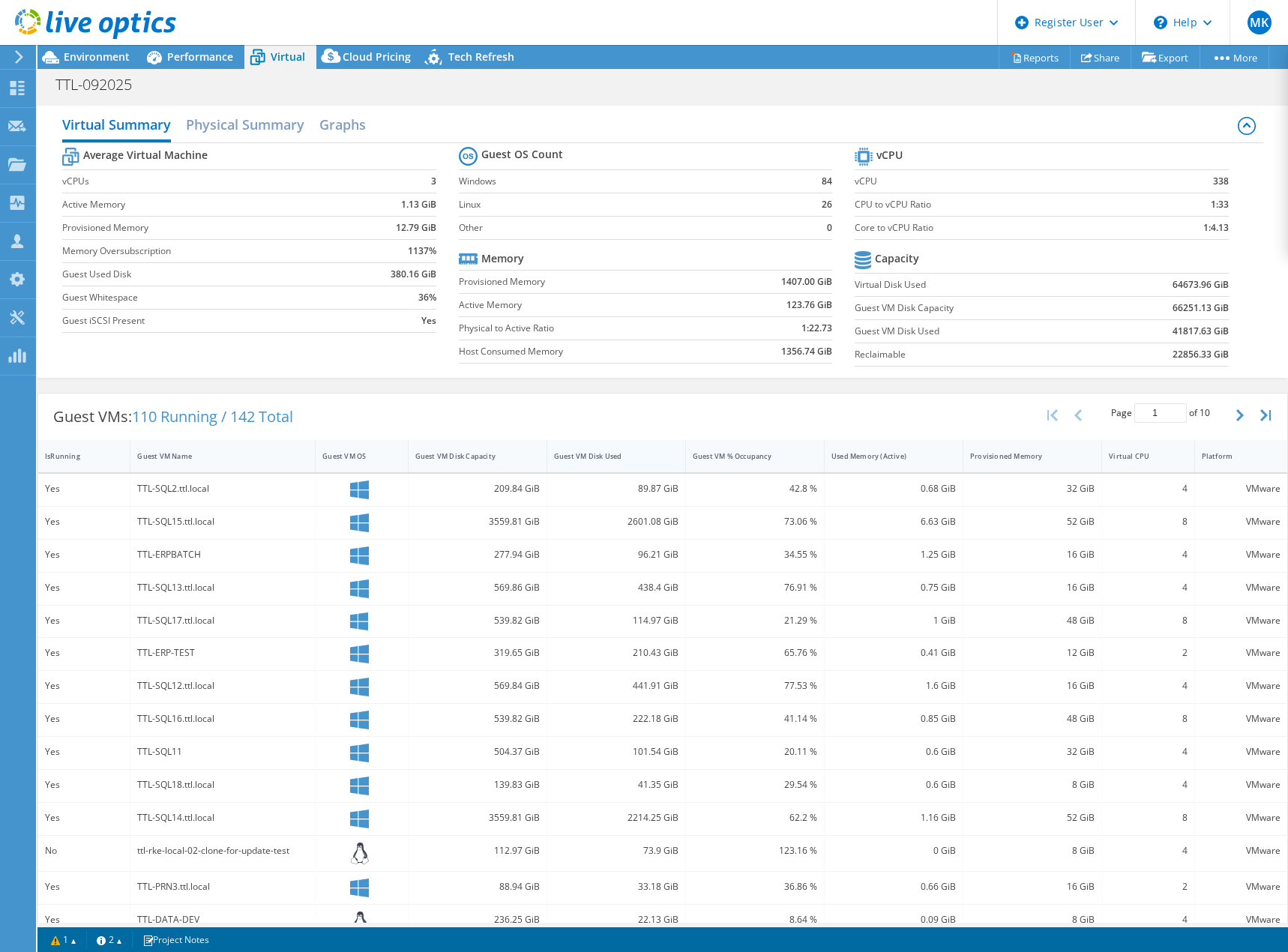
click at [608, 455] on div "Guest VM Disk Used" at bounding box center [607, 456] width 106 height 10
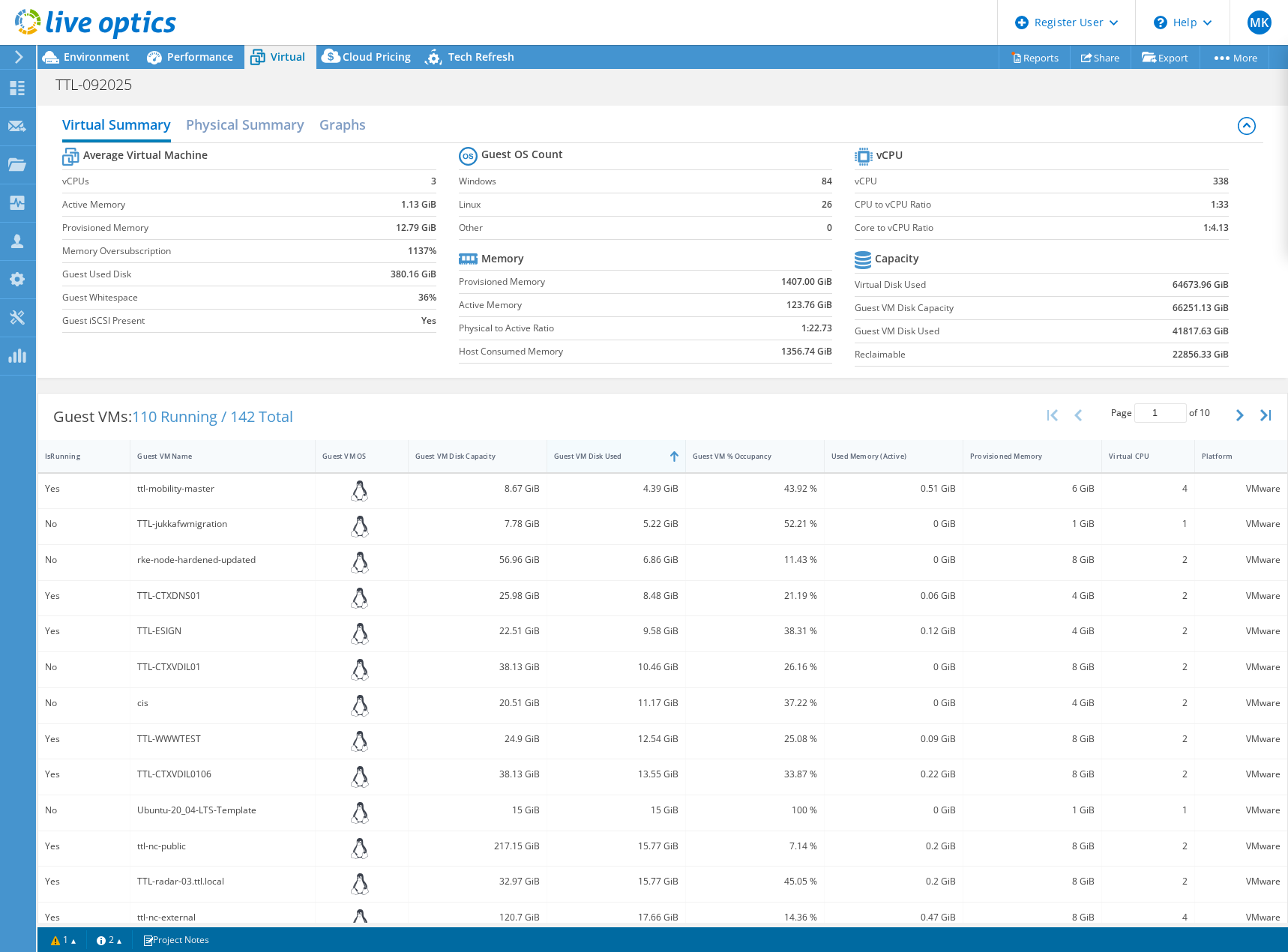
click at [608, 455] on div "Guest VM Disk Used" at bounding box center [607, 456] width 106 height 10
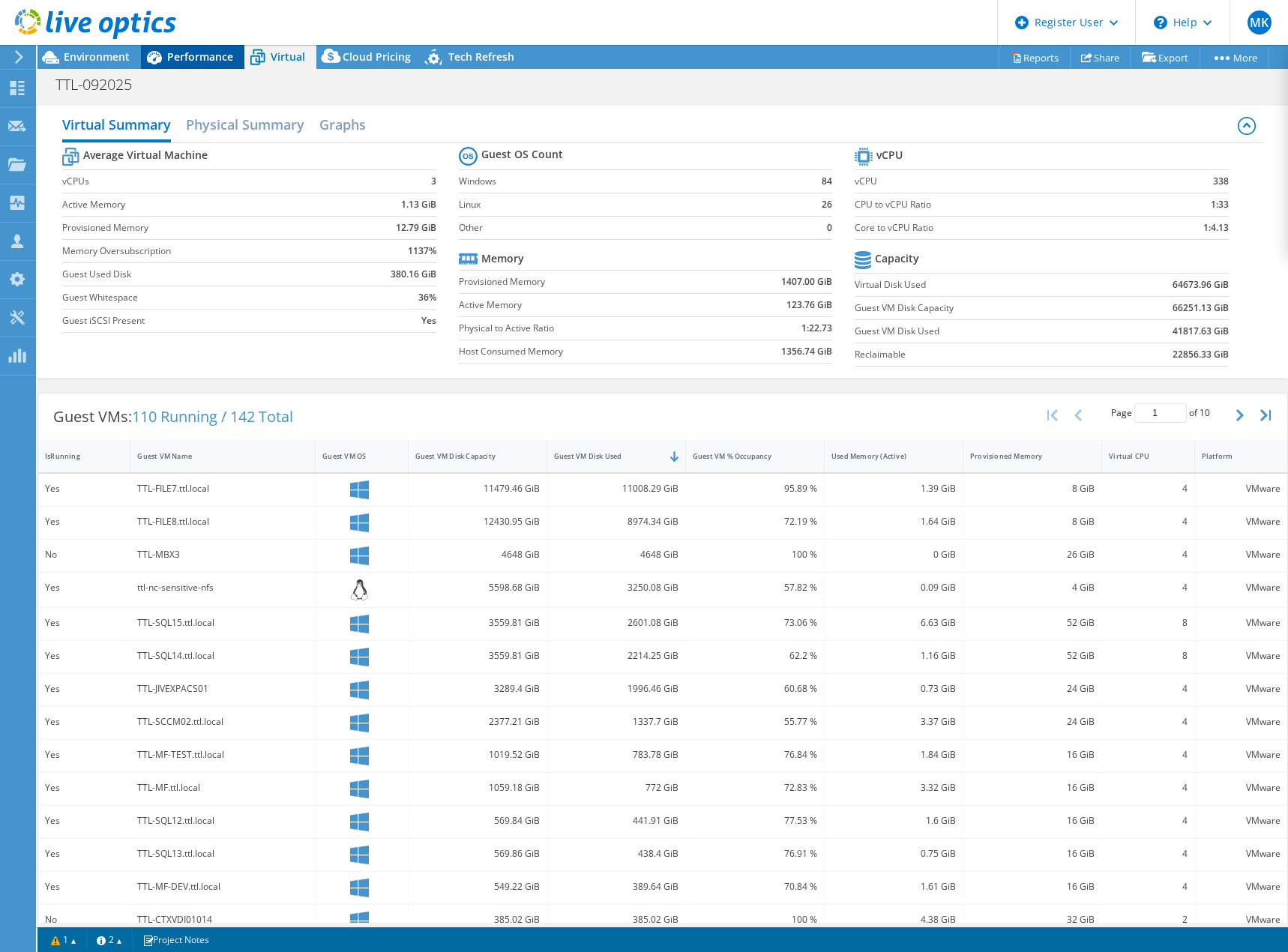
click at [201, 52] on span "Performance" at bounding box center [200, 57] width 66 height 14
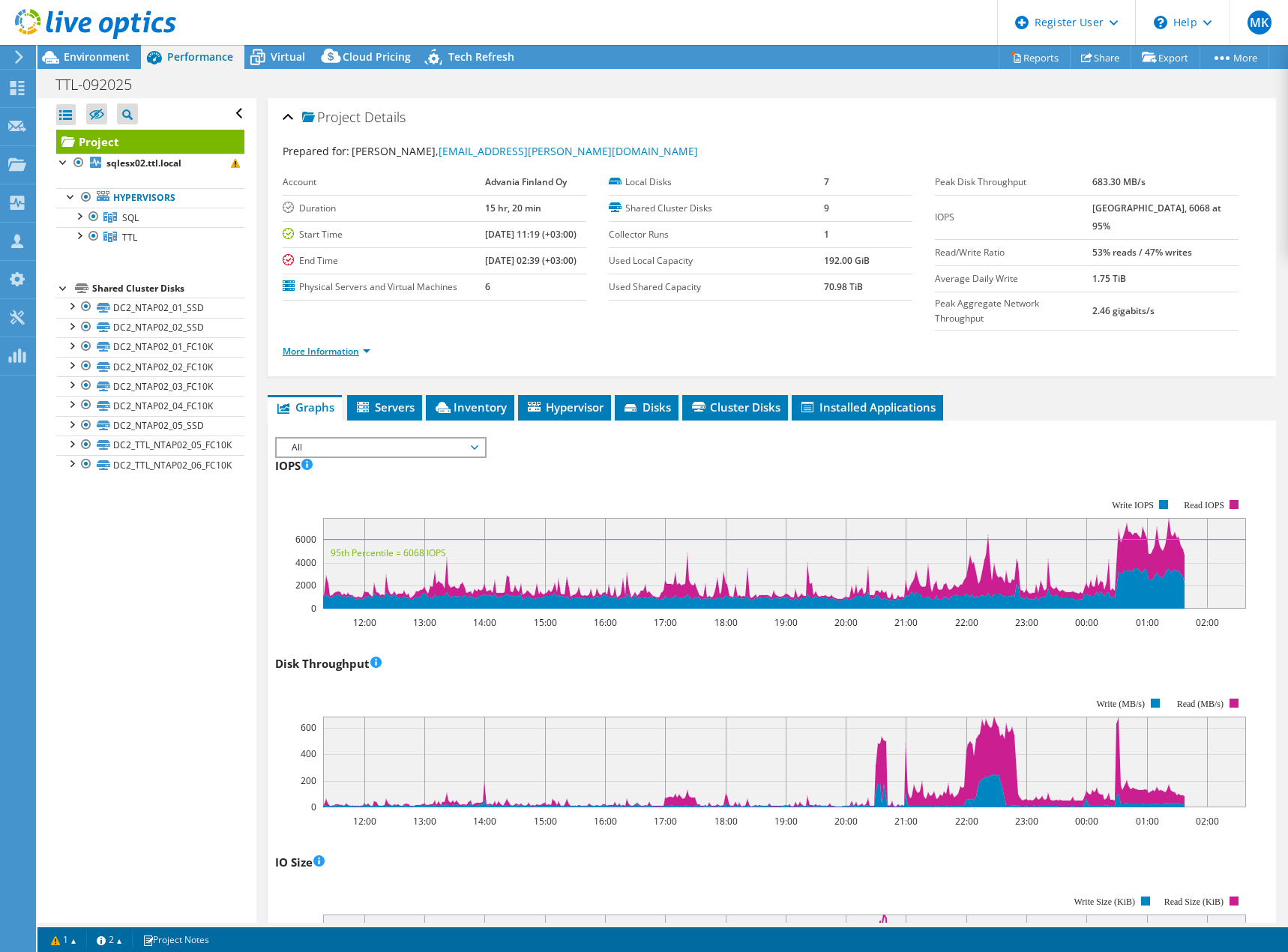
click at [315, 345] on link "More Information" at bounding box center [326, 352] width 87 height 13
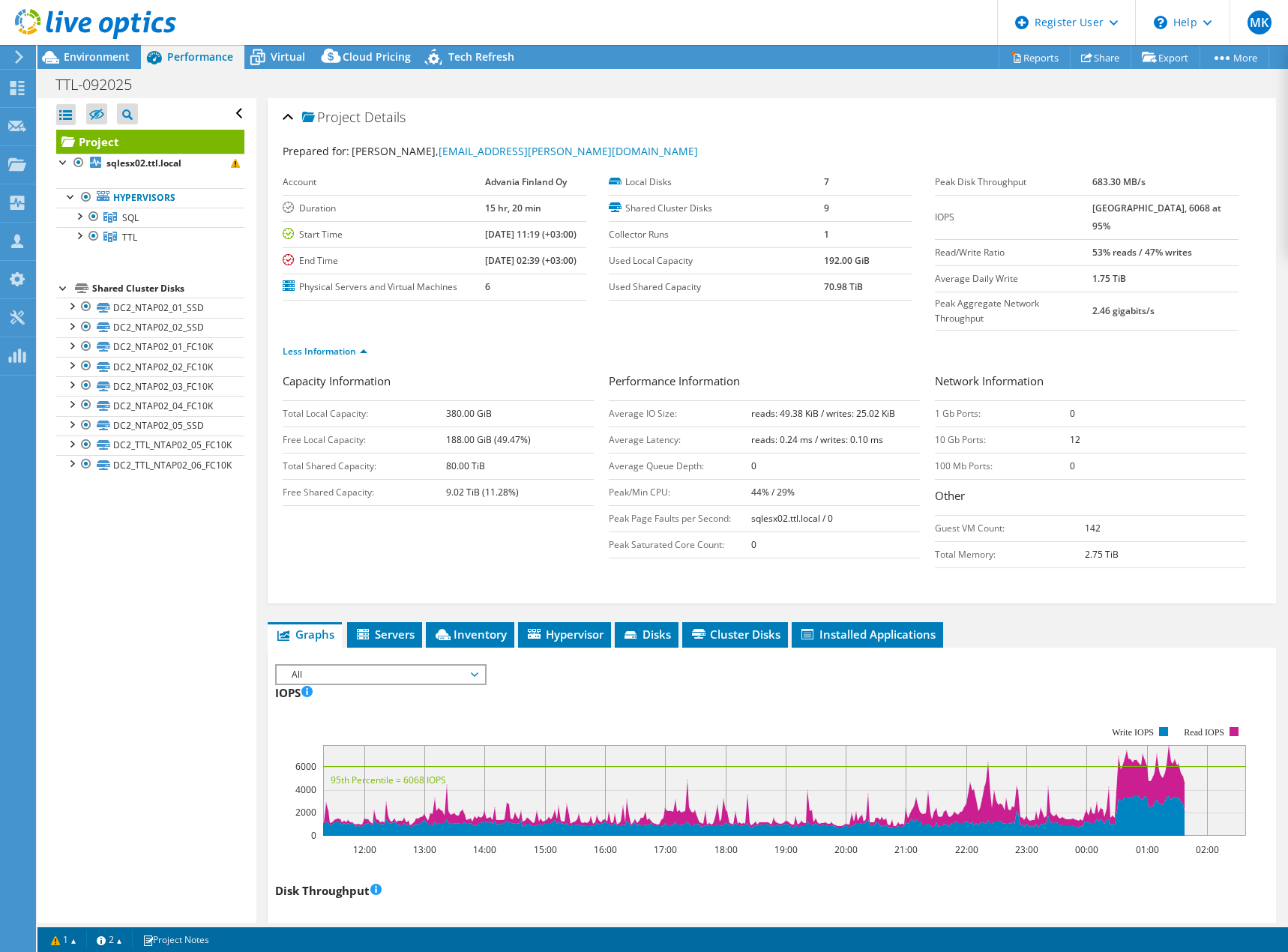
click at [319, 666] on span "All" at bounding box center [380, 675] width 193 height 18
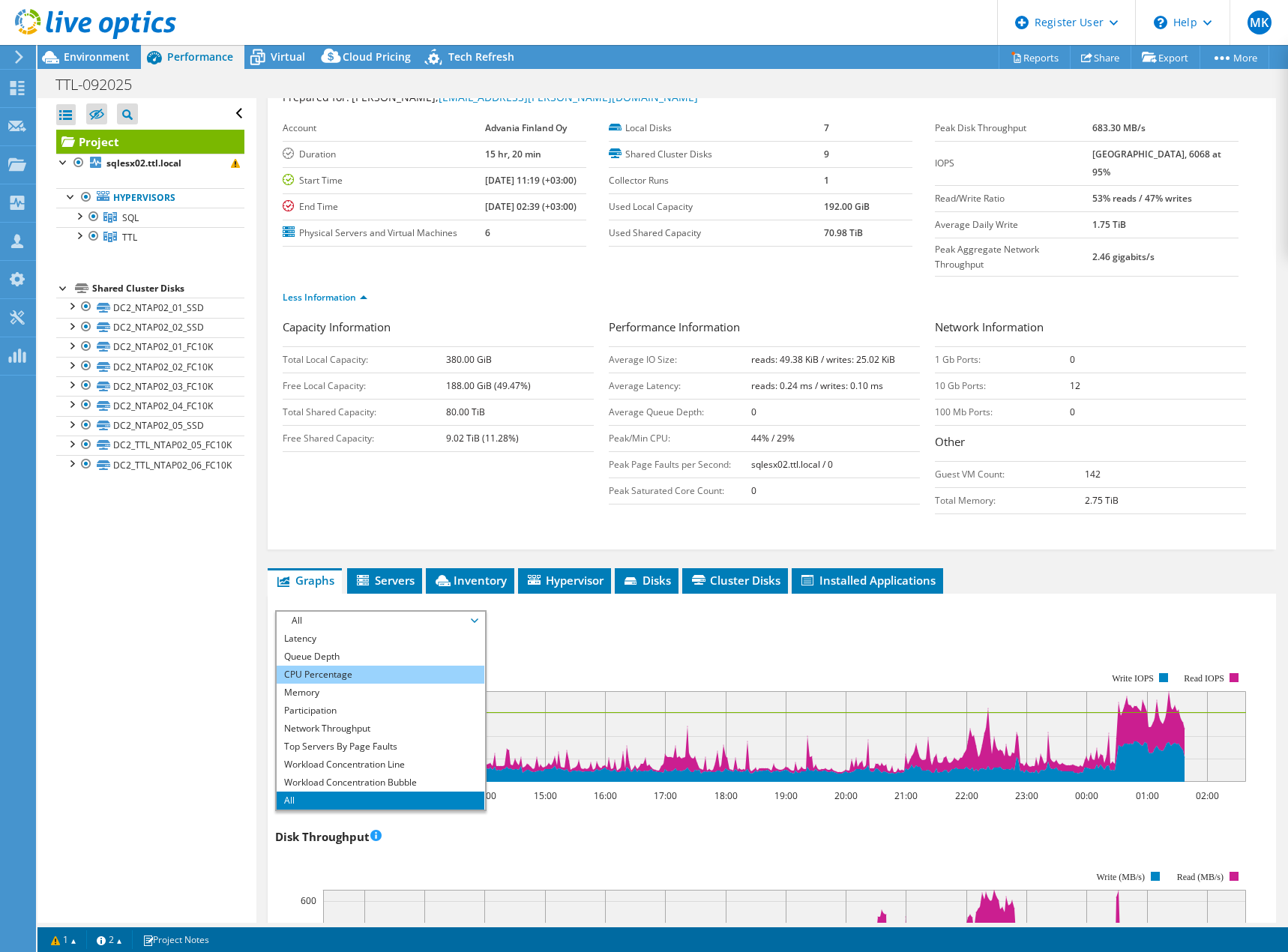
scroll to position [150, 0]
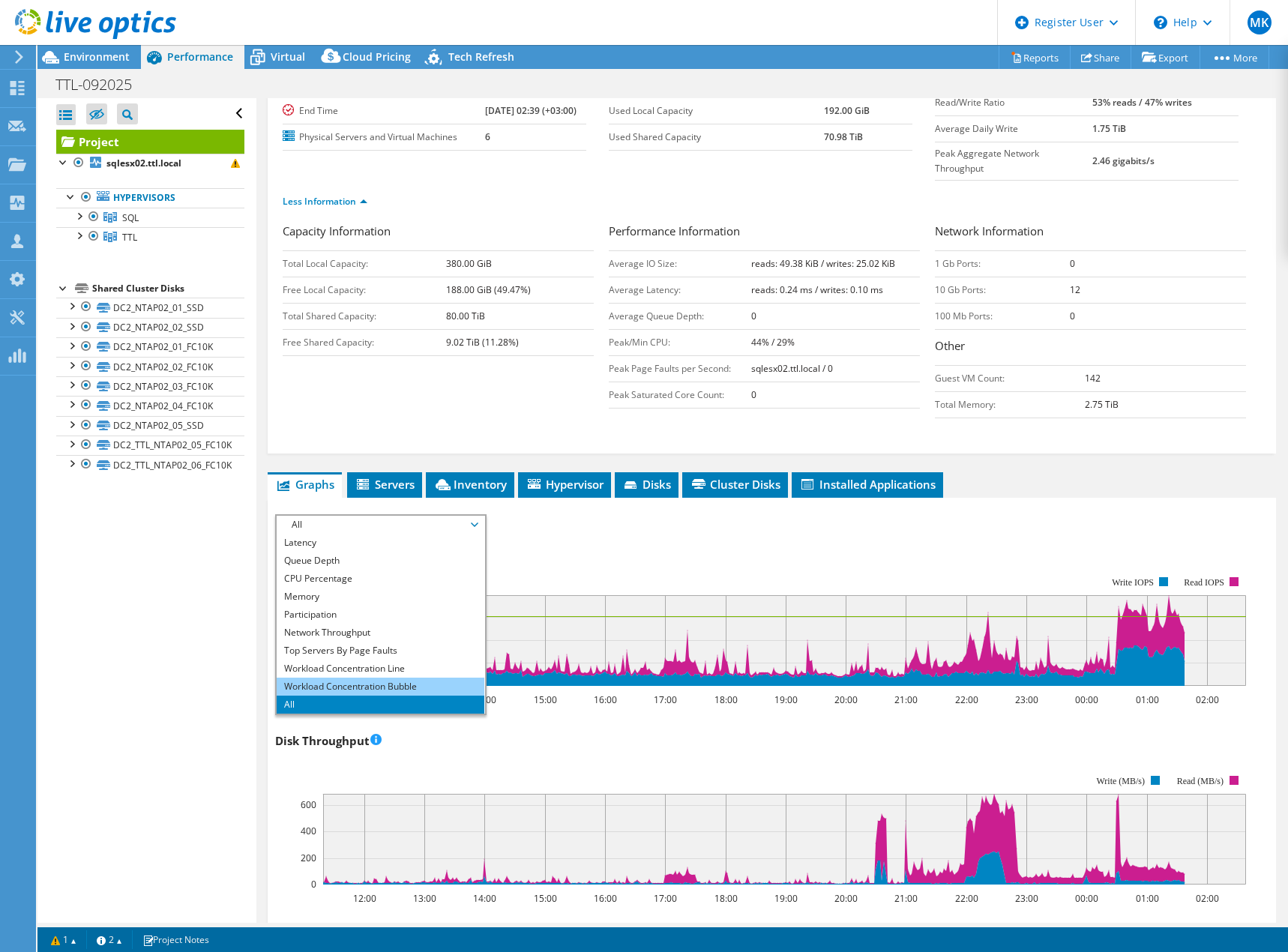
click at [348, 678] on li "Workload Concentration Bubble" at bounding box center [380, 687] width 207 height 18
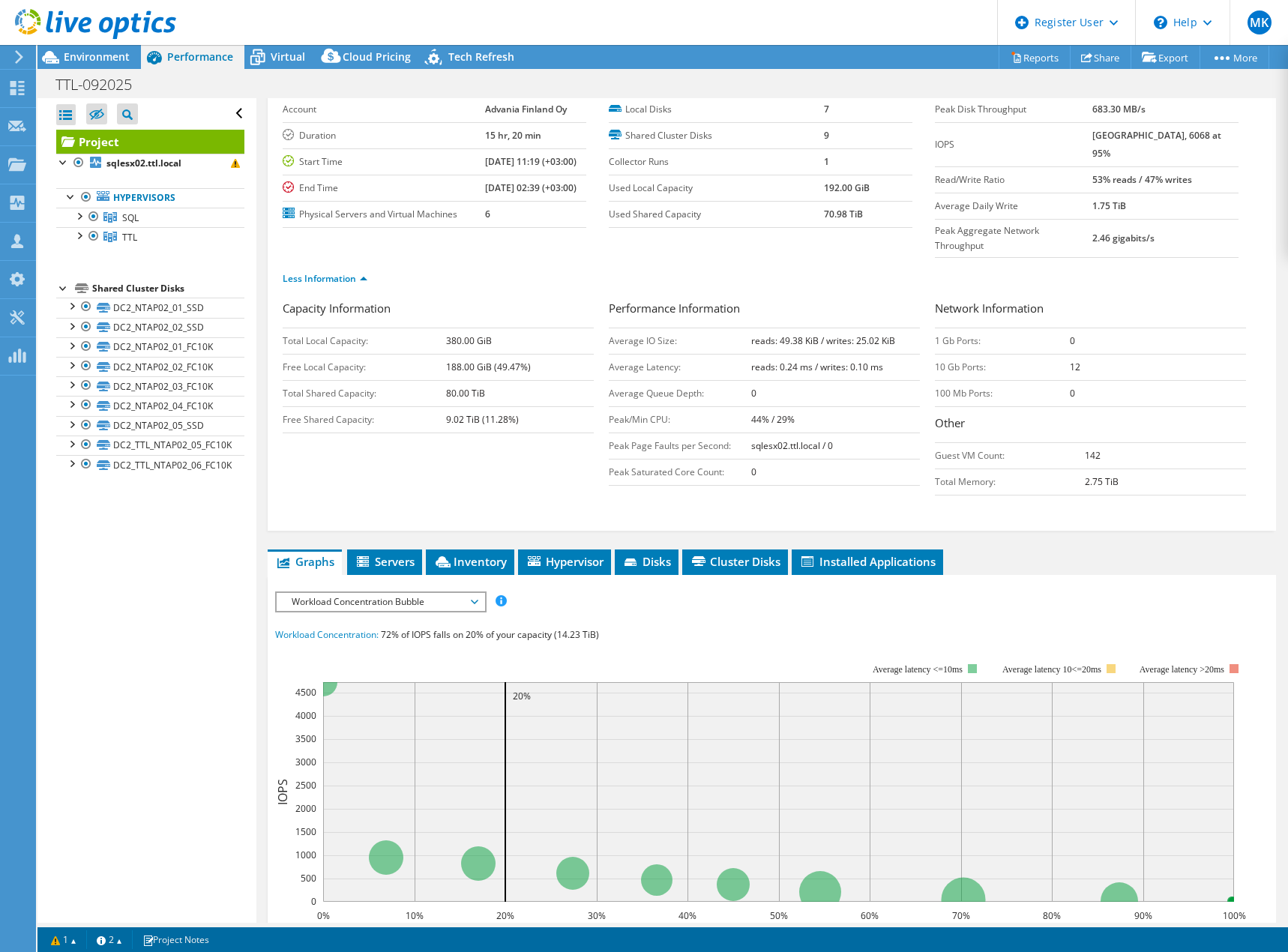
scroll to position [0, 0]
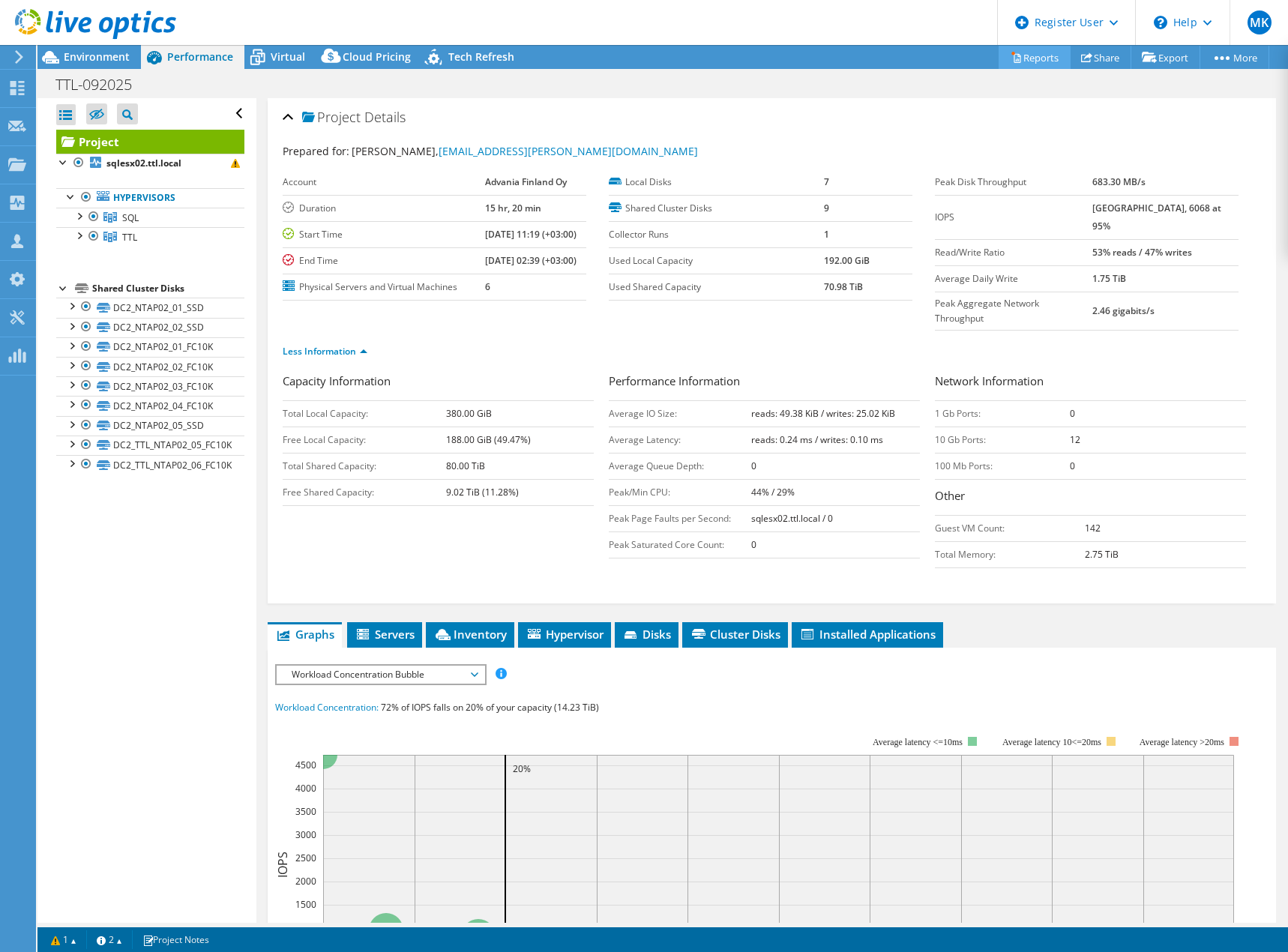
click at [1030, 59] on link "Reports" at bounding box center [1035, 58] width 72 height 23
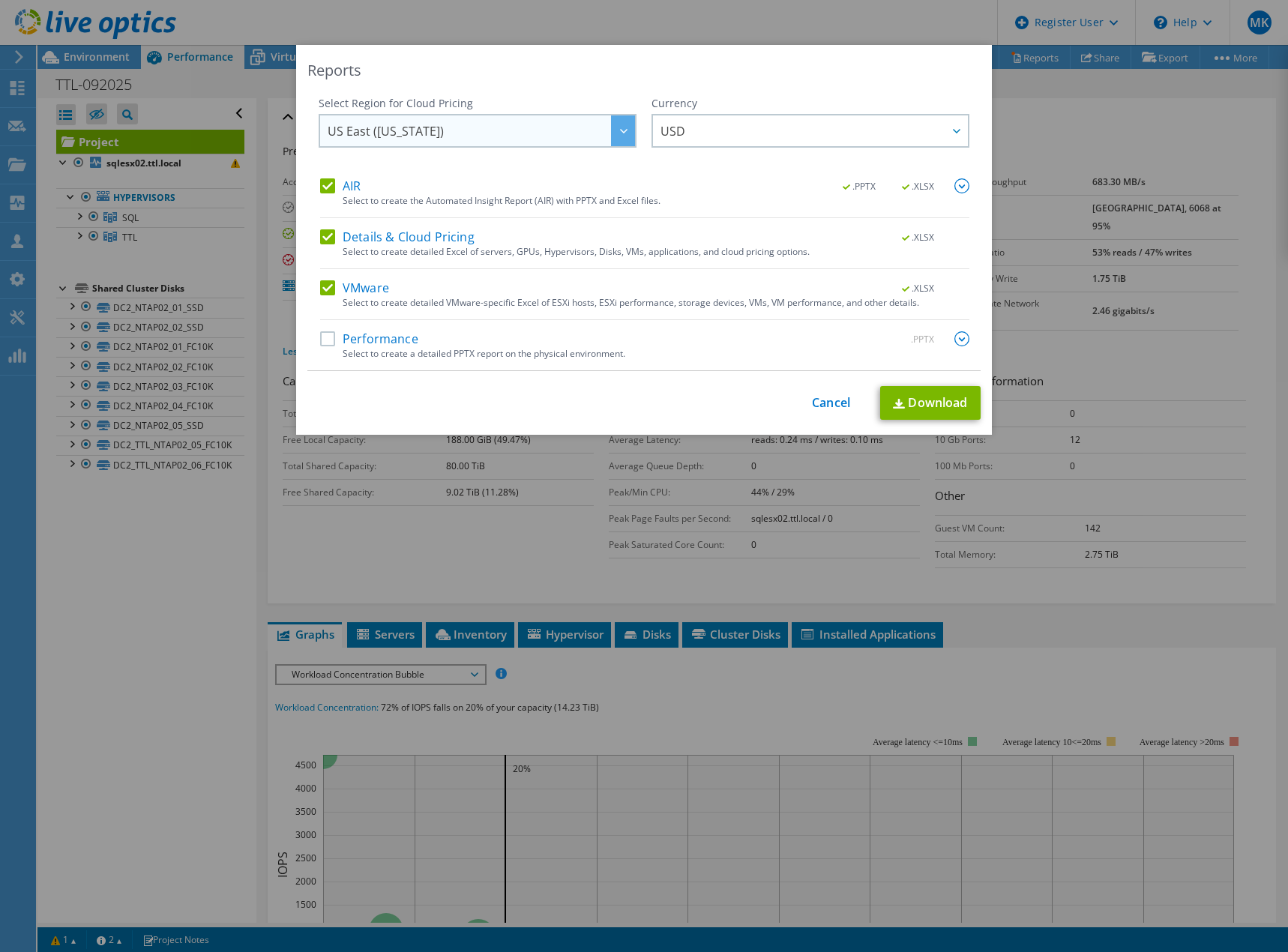
click at [414, 136] on span "US East (Virginia)" at bounding box center [386, 134] width 116 height 23
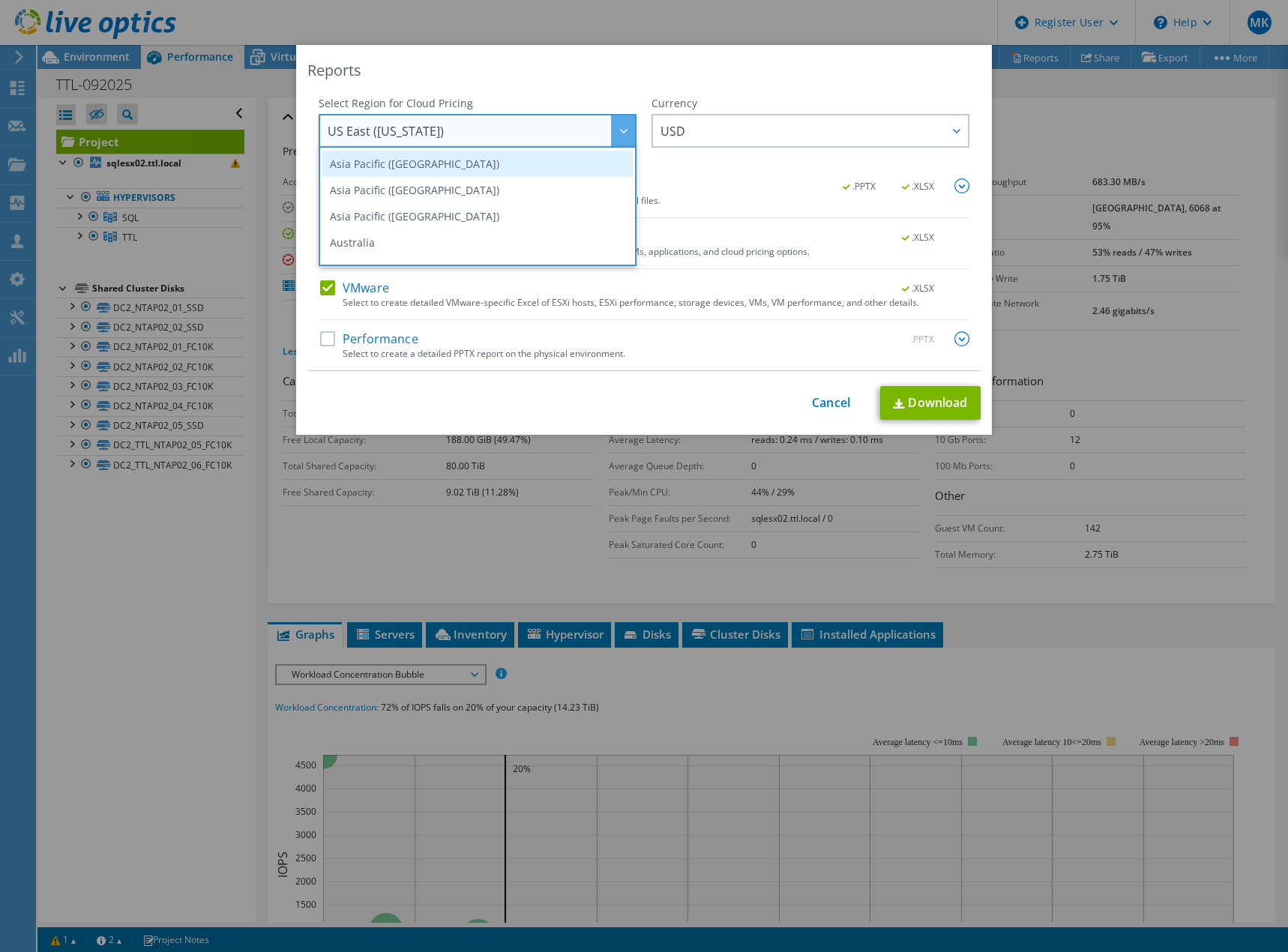
scroll to position [150, 0]
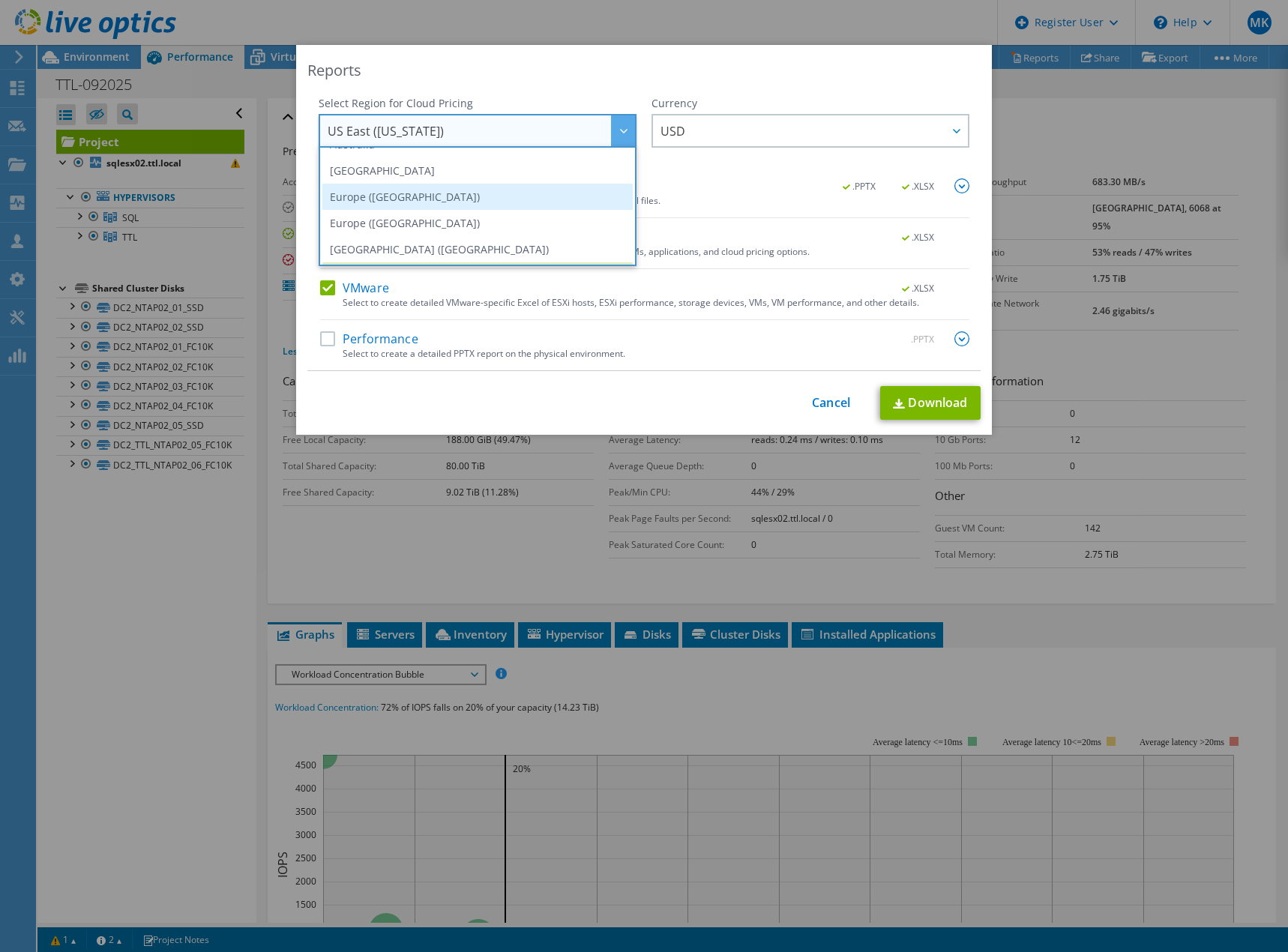
click at [386, 202] on li "Europe (Frankfurt)" at bounding box center [478, 197] width 310 height 26
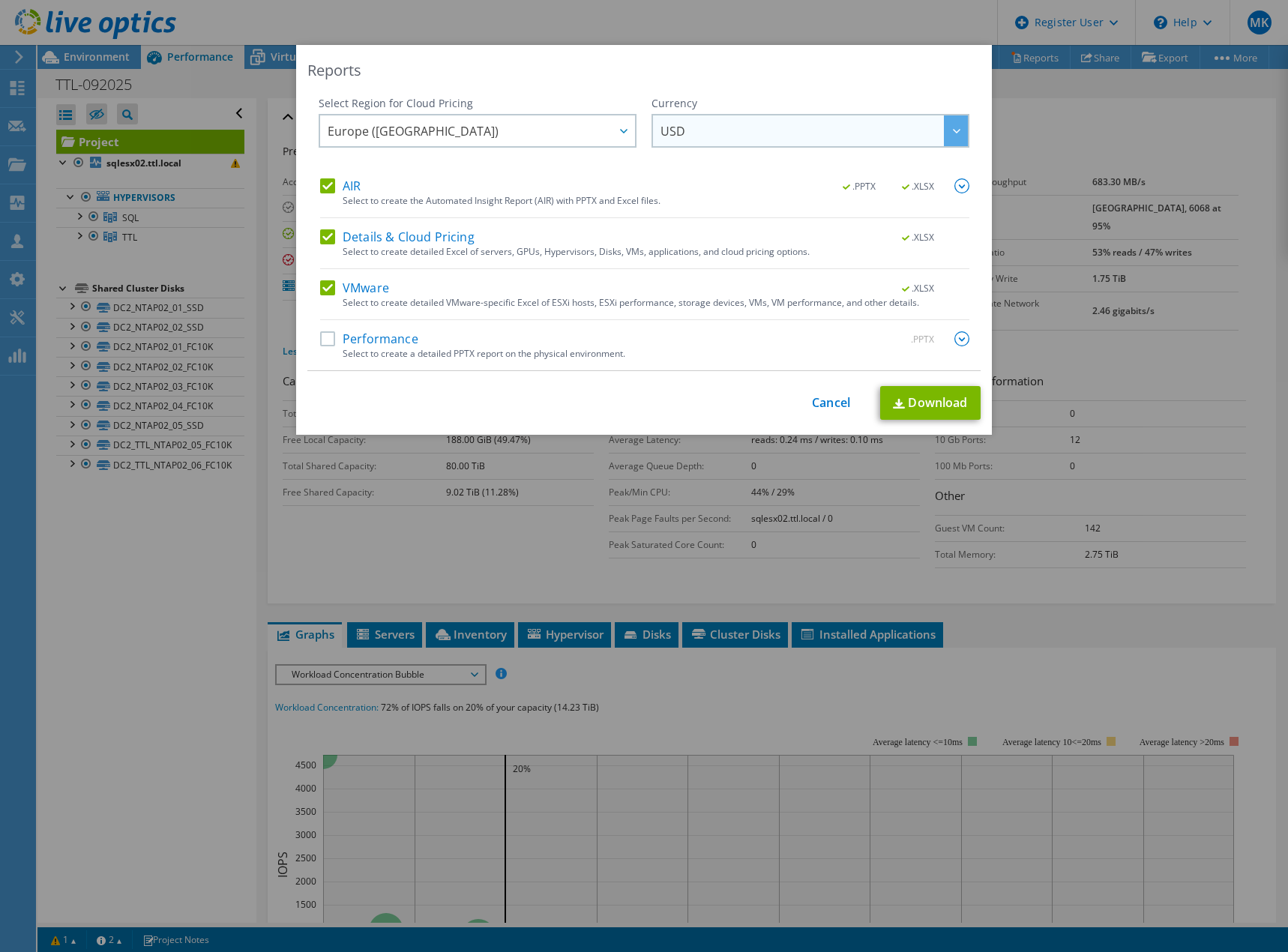
click at [701, 127] on span "USD" at bounding box center [814, 131] width 307 height 31
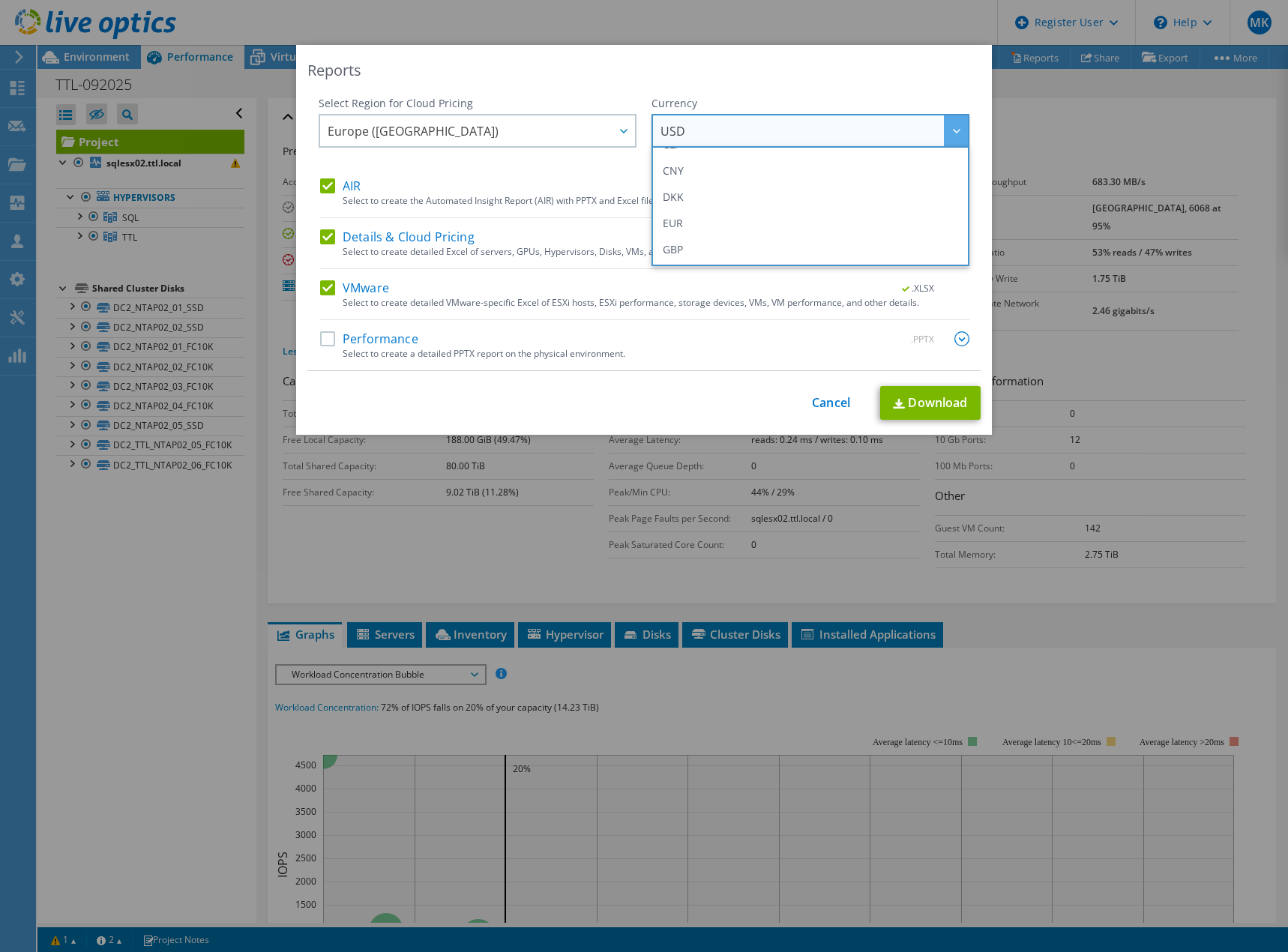
click at [693, 219] on li "EUR" at bounding box center [810, 223] width 310 height 26
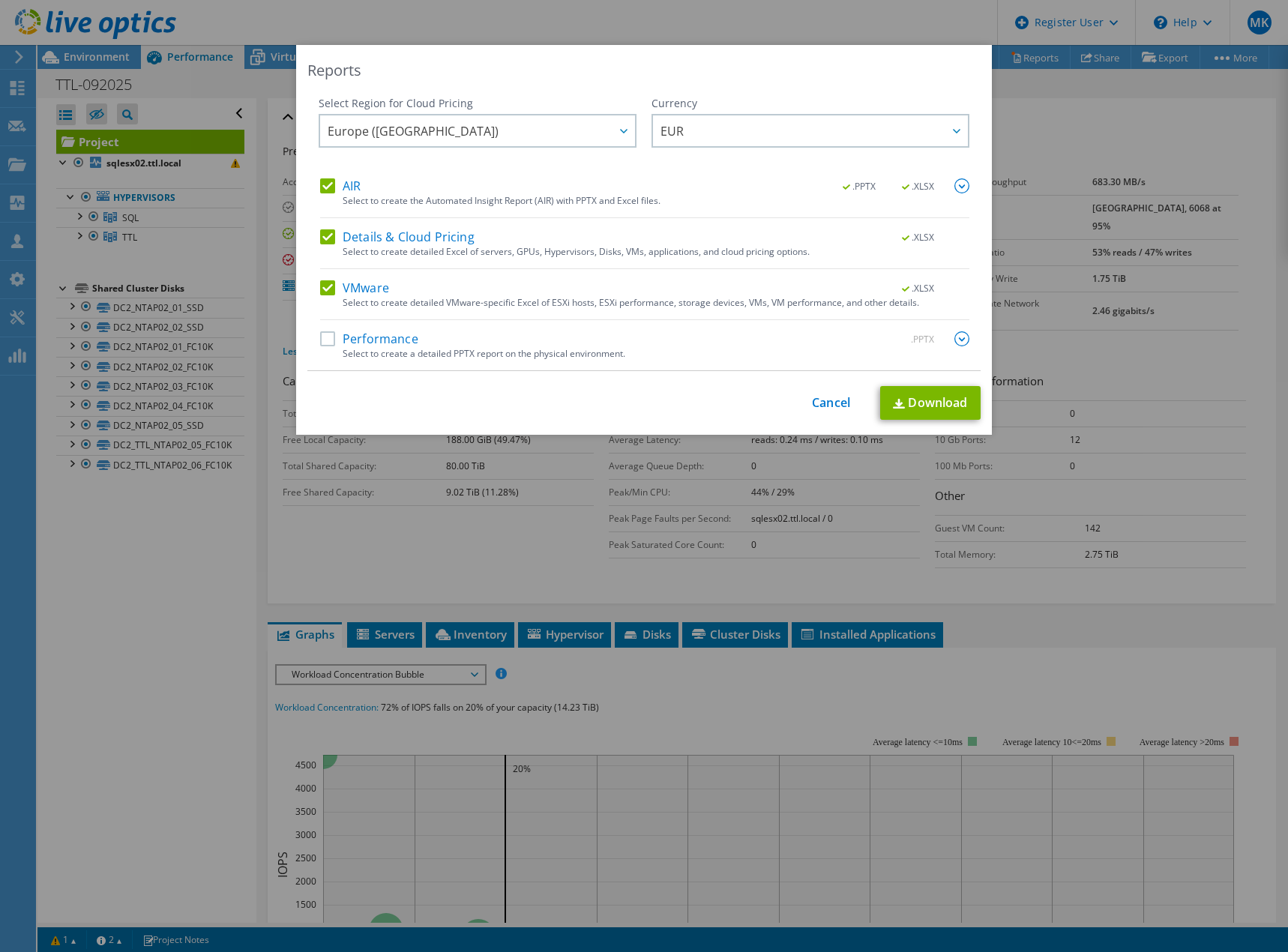
click at [324, 346] on div "Performance .PPTX" at bounding box center [644, 340] width 649 height 17
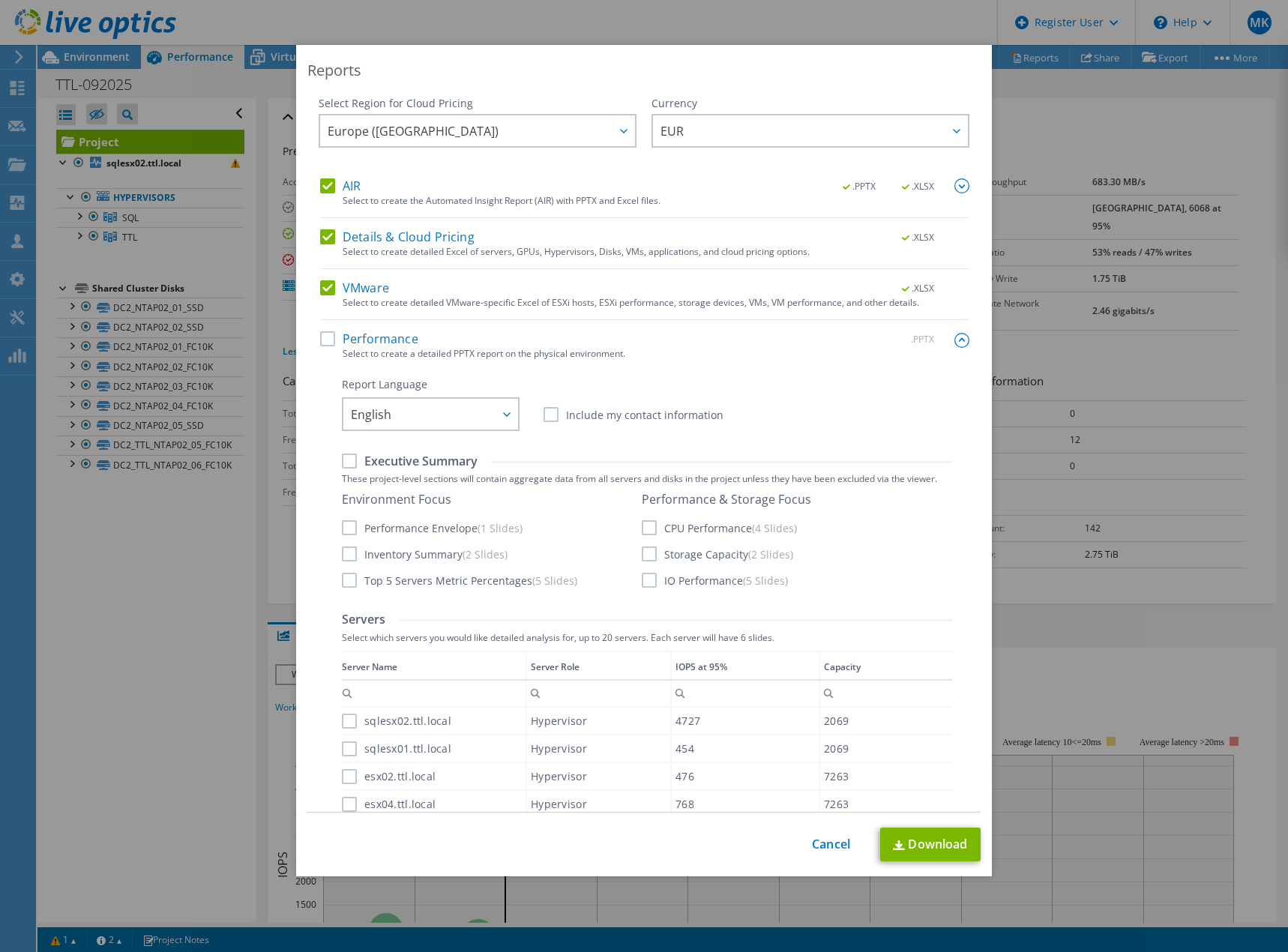
click at [321, 340] on label "Performance" at bounding box center [369, 339] width 98 height 15
click at [0, 0] on input "Performance" at bounding box center [0, 0] width 0 height 0
click at [927, 846] on link "Download" at bounding box center [930, 844] width 100 height 33
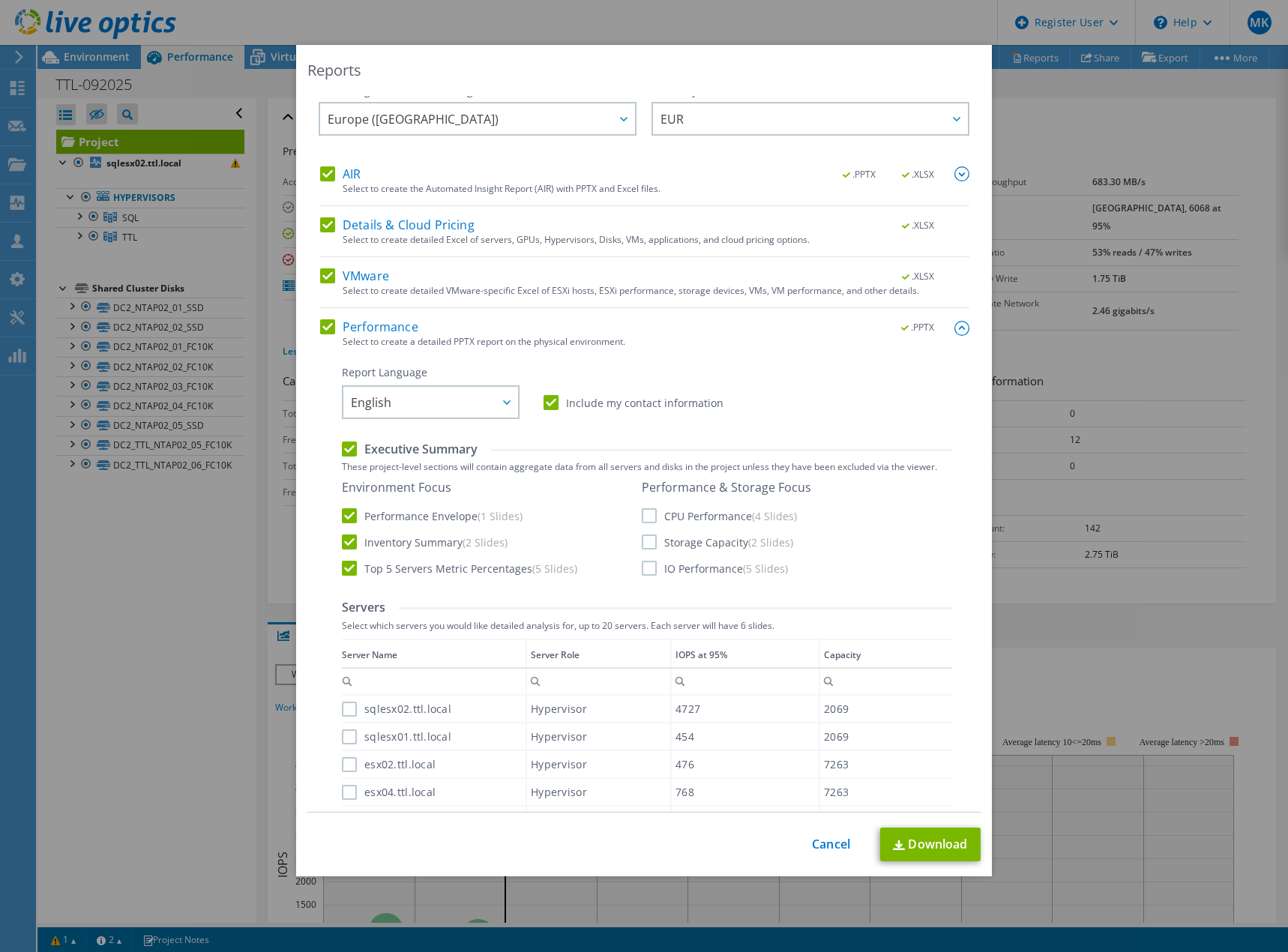
scroll to position [0, 0]
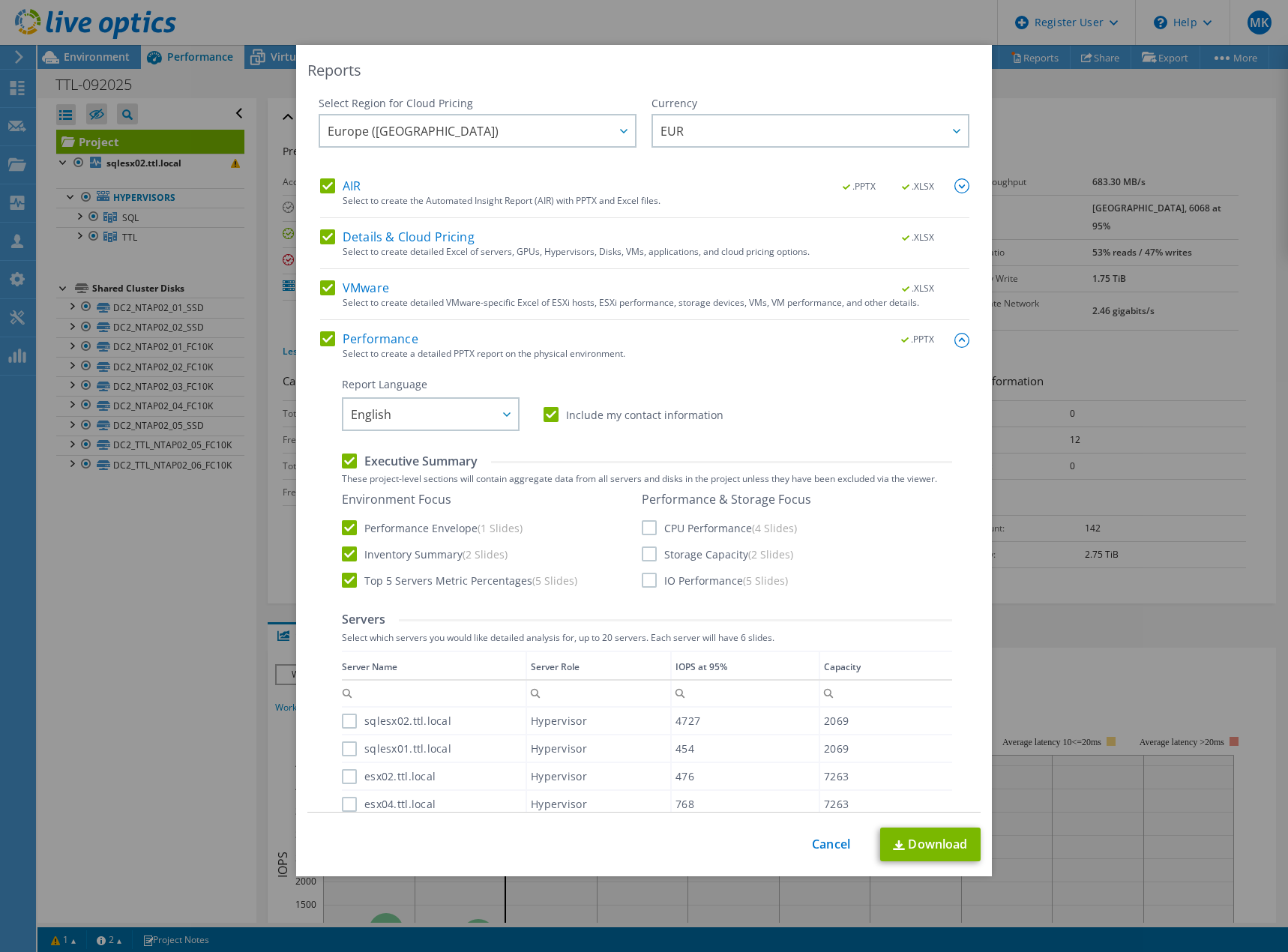
click at [955, 180] on img at bounding box center [962, 186] width 15 height 15
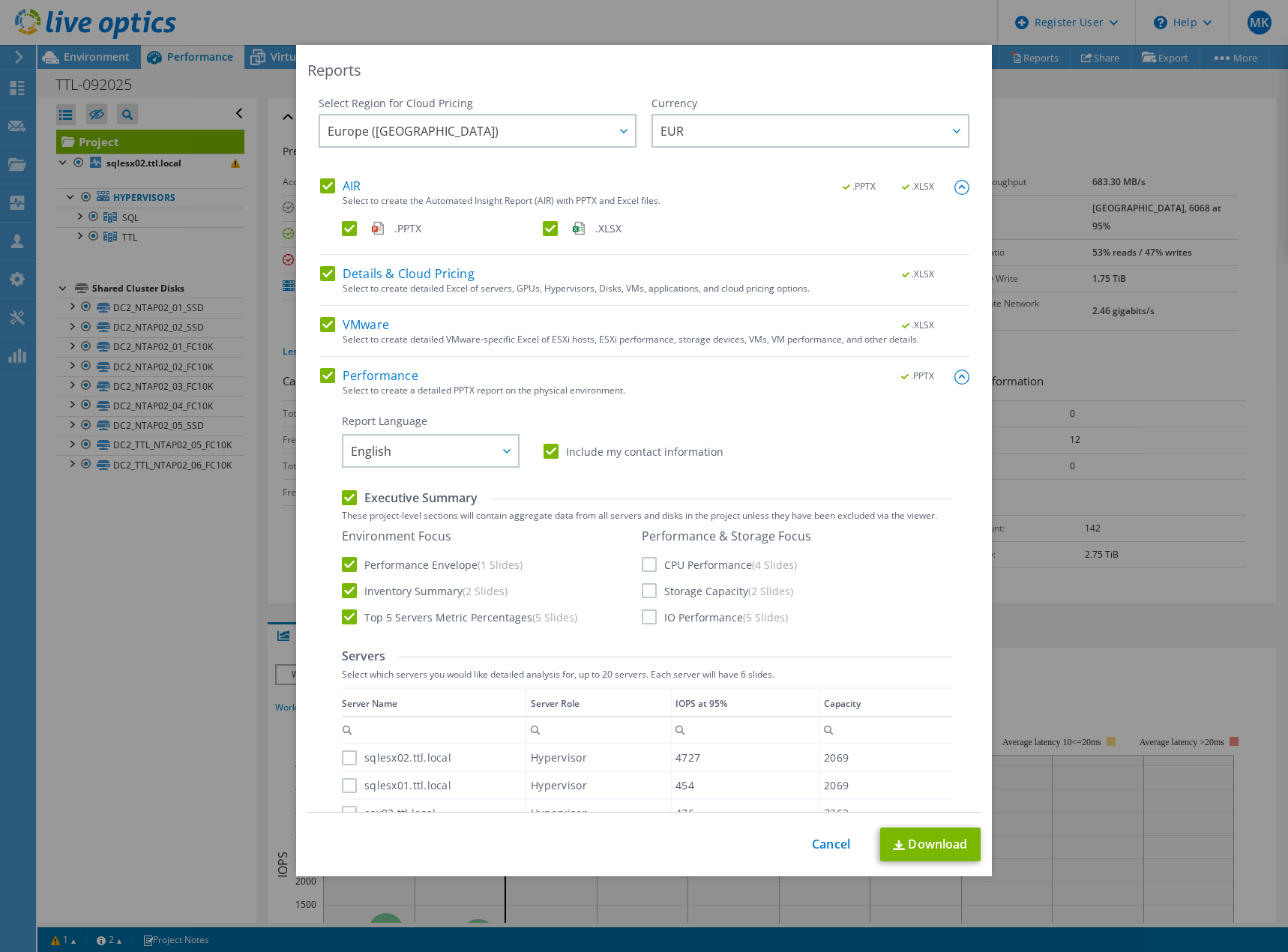
click at [955, 185] on img at bounding box center [962, 188] width 15 height 15
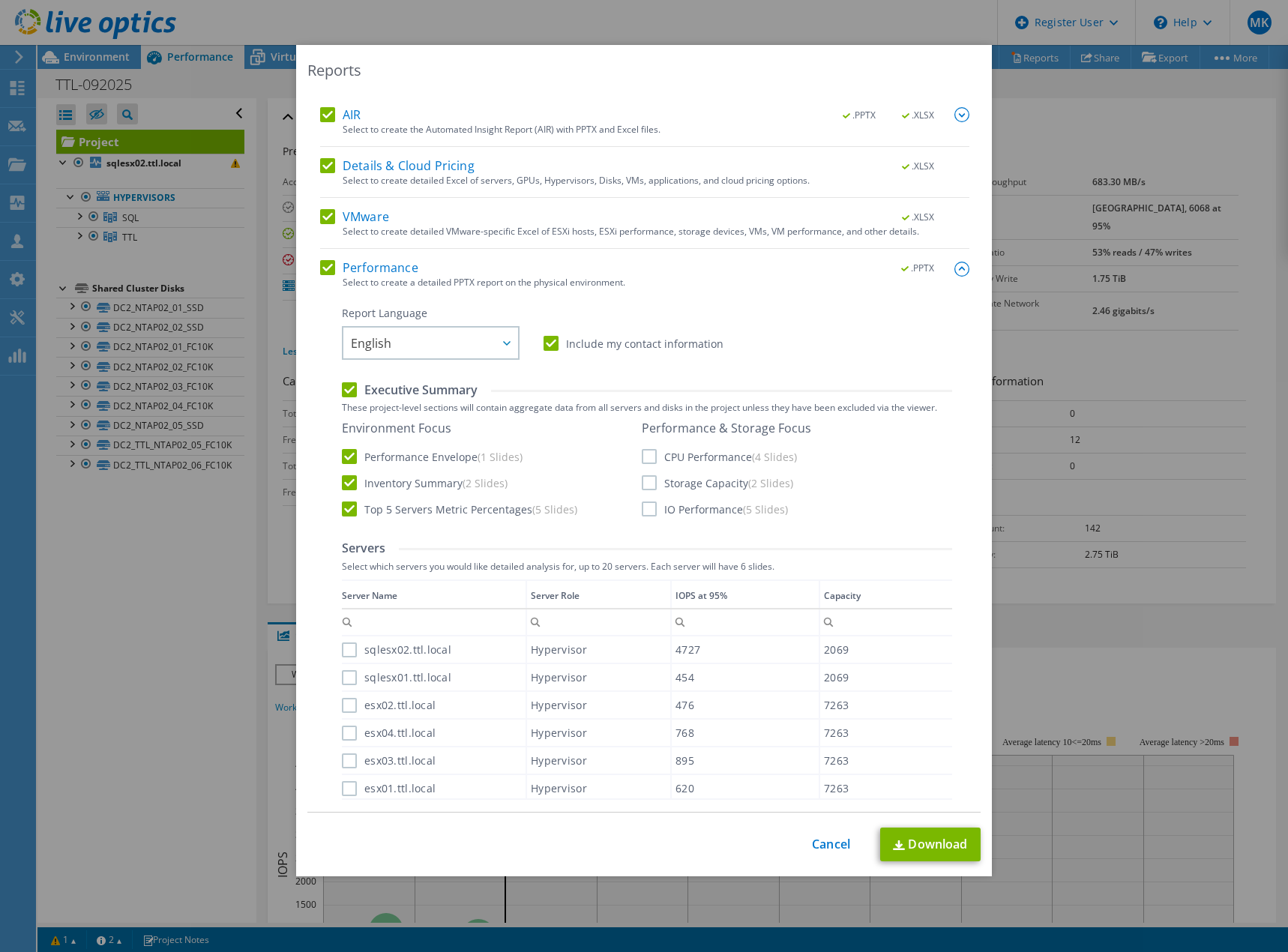
scroll to position [43, 0]
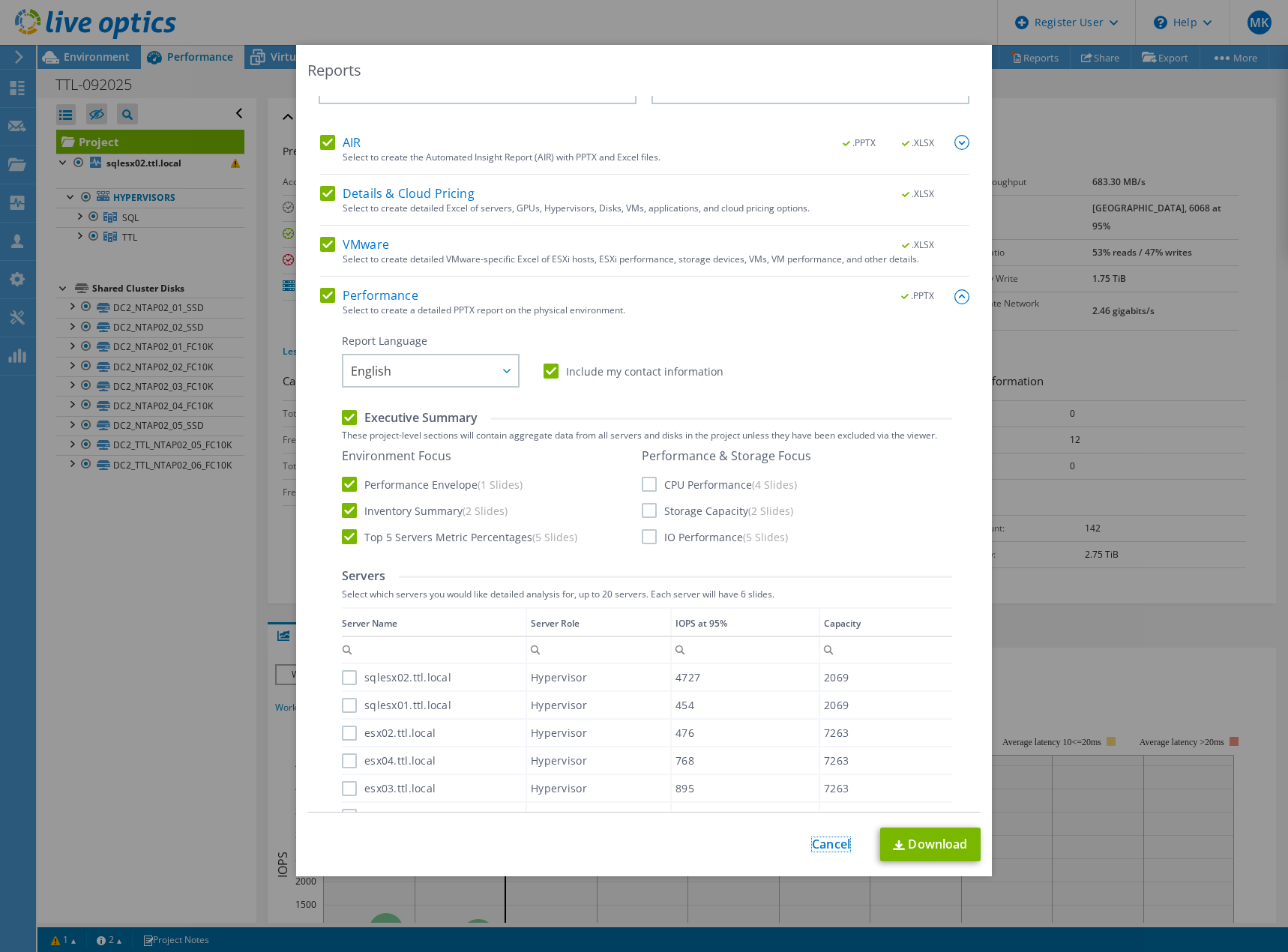
click at [823, 844] on link "Cancel" at bounding box center [831, 845] width 38 height 14
